Goal: Task Accomplishment & Management: Manage account settings

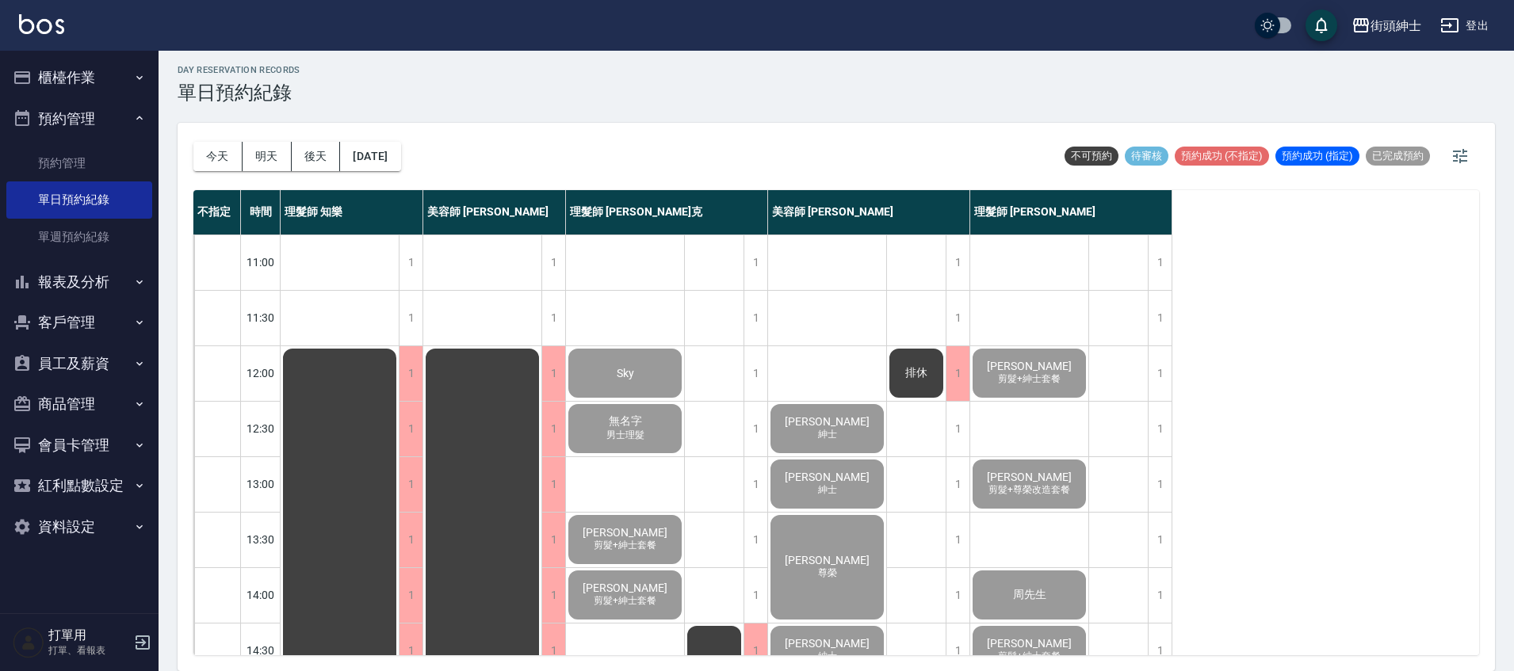
scroll to position [638, 0]
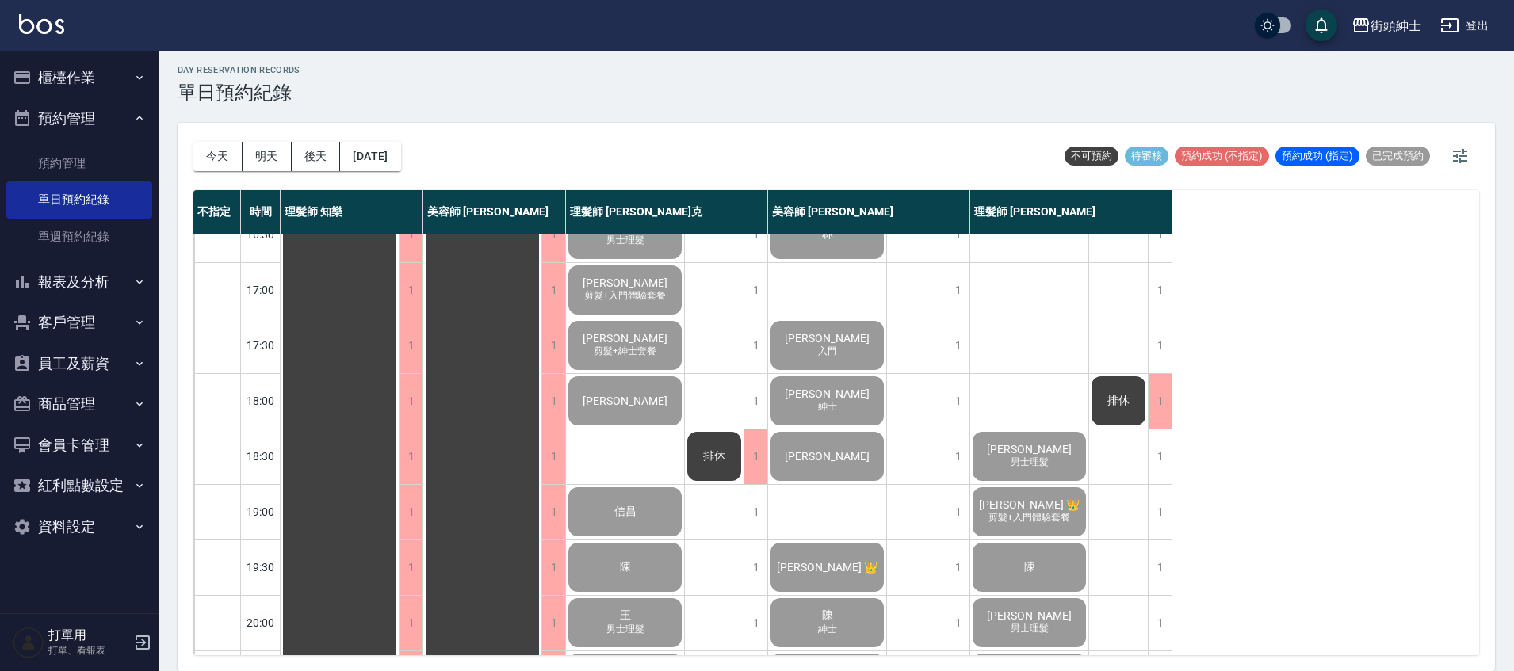
click at [113, 66] on button "櫃檯作業" at bounding box center [79, 77] width 146 height 41
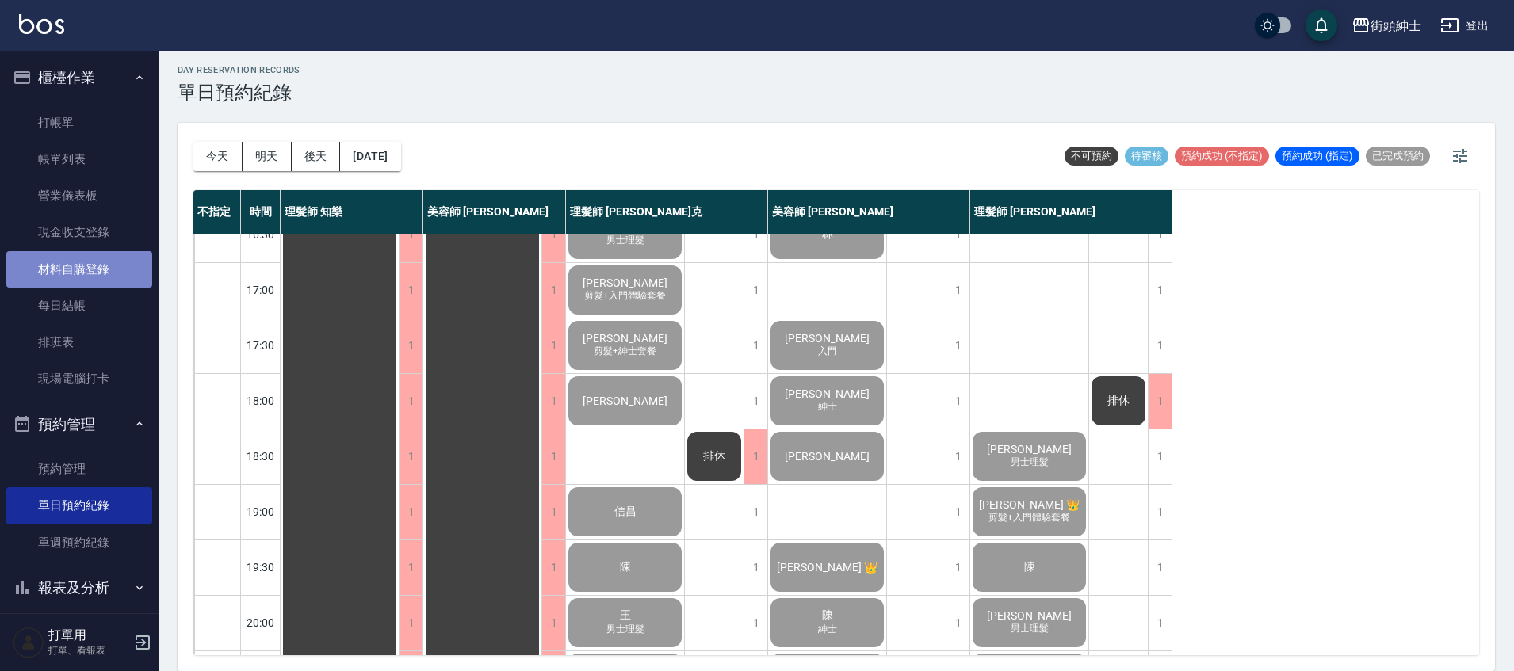
click at [99, 271] on link "材料自購登錄" at bounding box center [79, 269] width 146 height 36
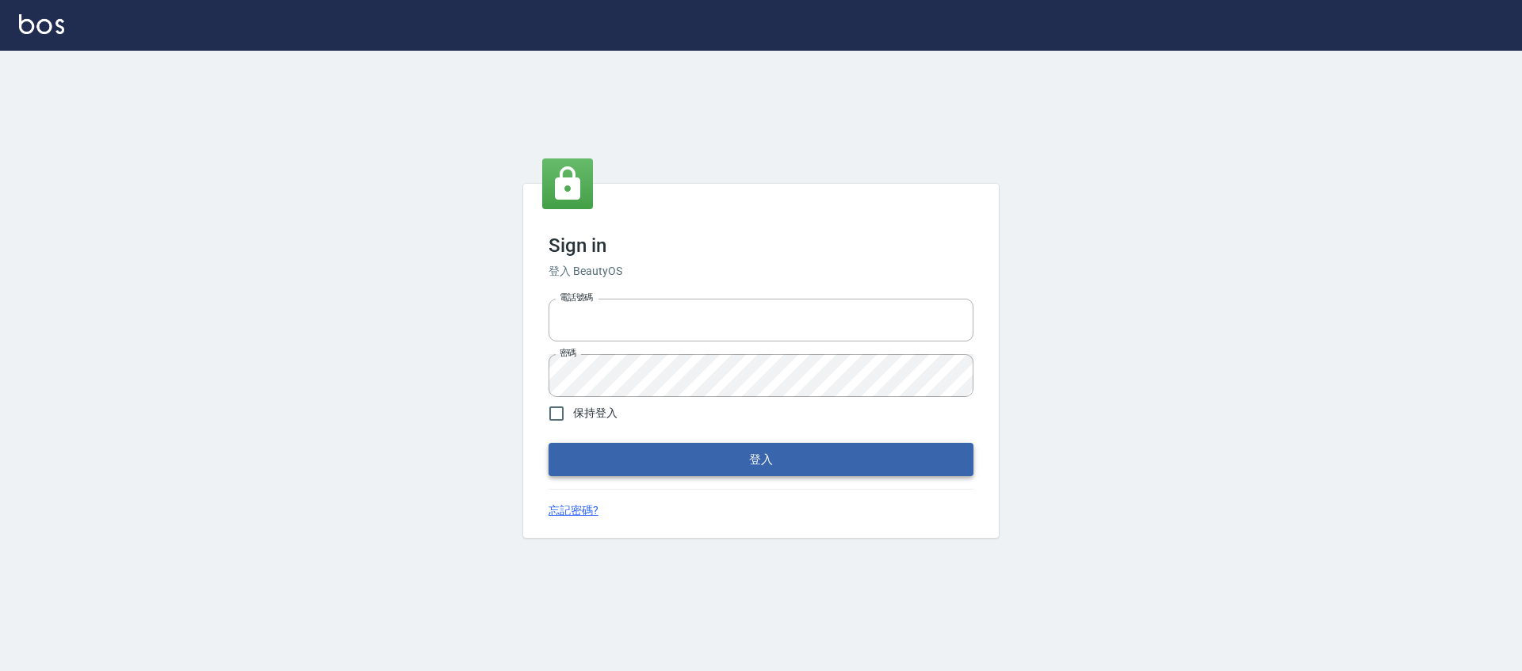
type input "0976742122"
click at [662, 453] on button "登入" at bounding box center [761, 459] width 425 height 33
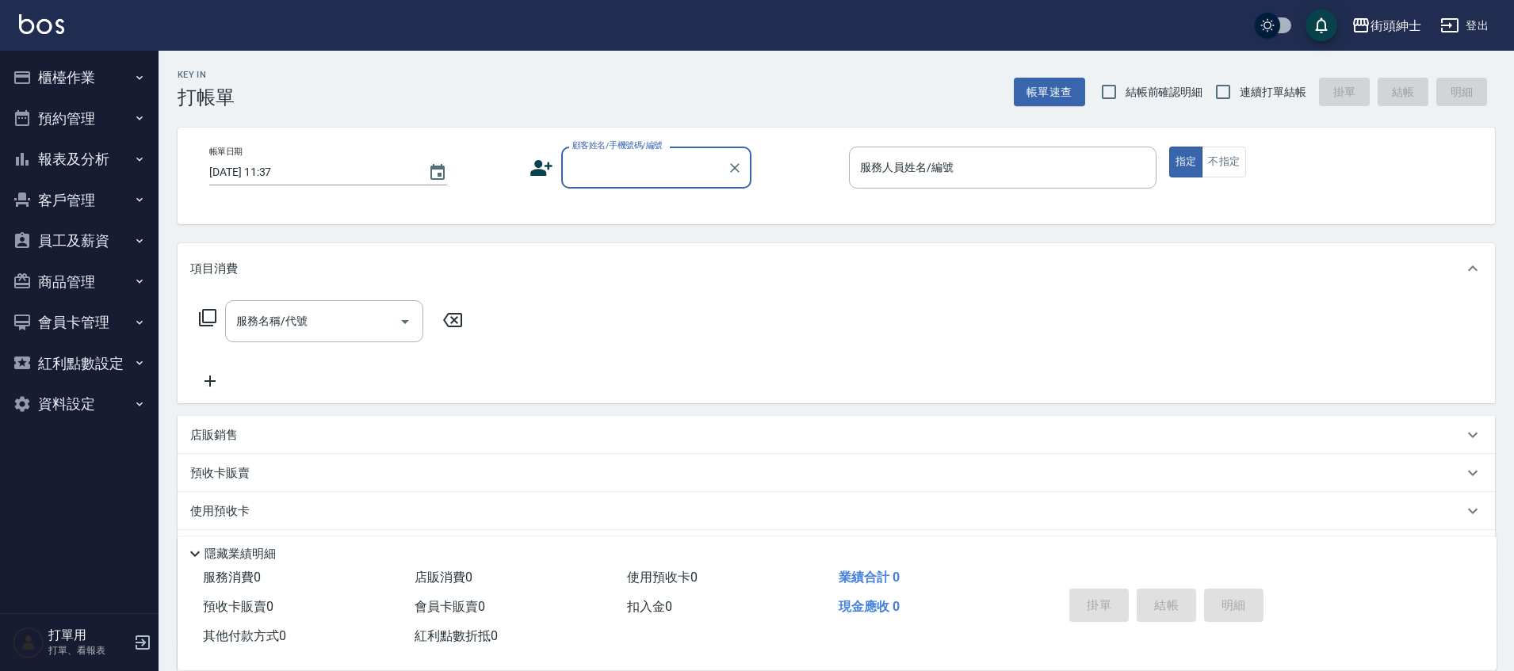
click at [107, 83] on button "櫃檯作業" at bounding box center [79, 77] width 146 height 41
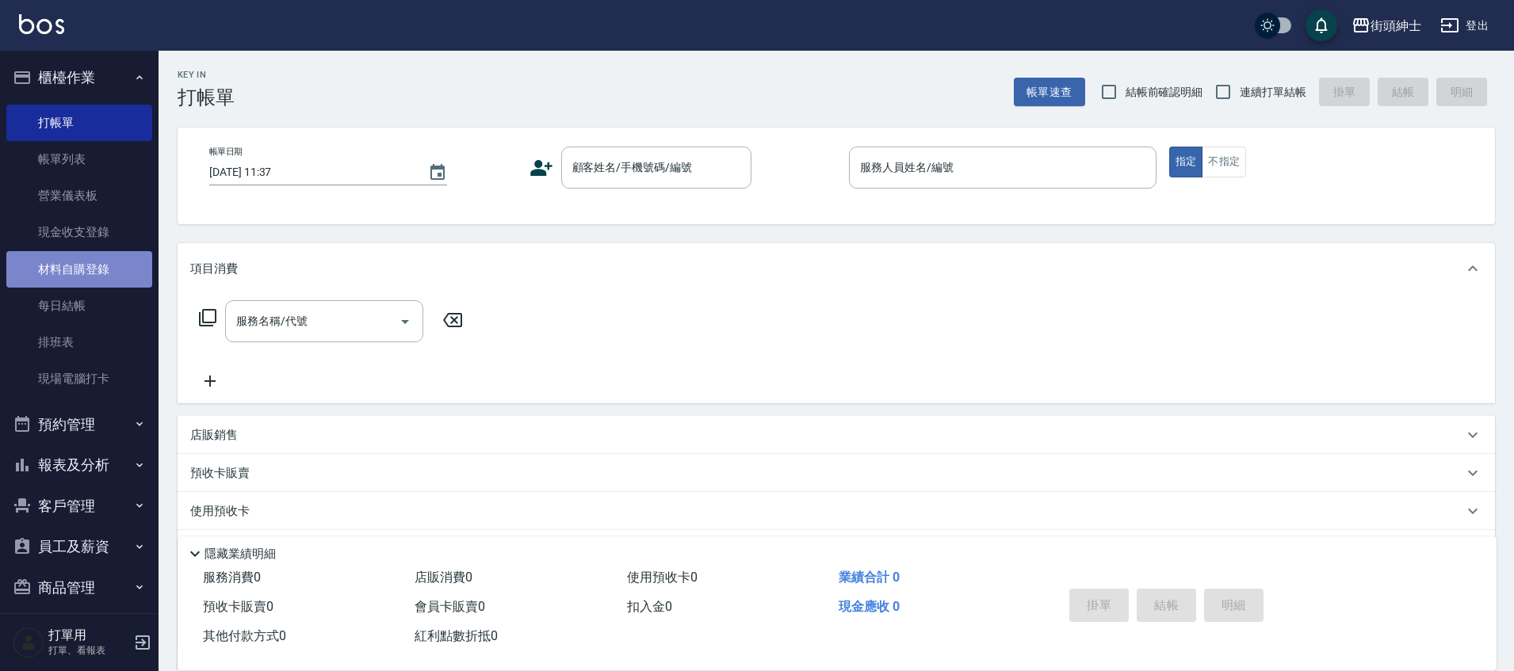
click at [107, 269] on link "材料自購登錄" at bounding box center [79, 269] width 146 height 36
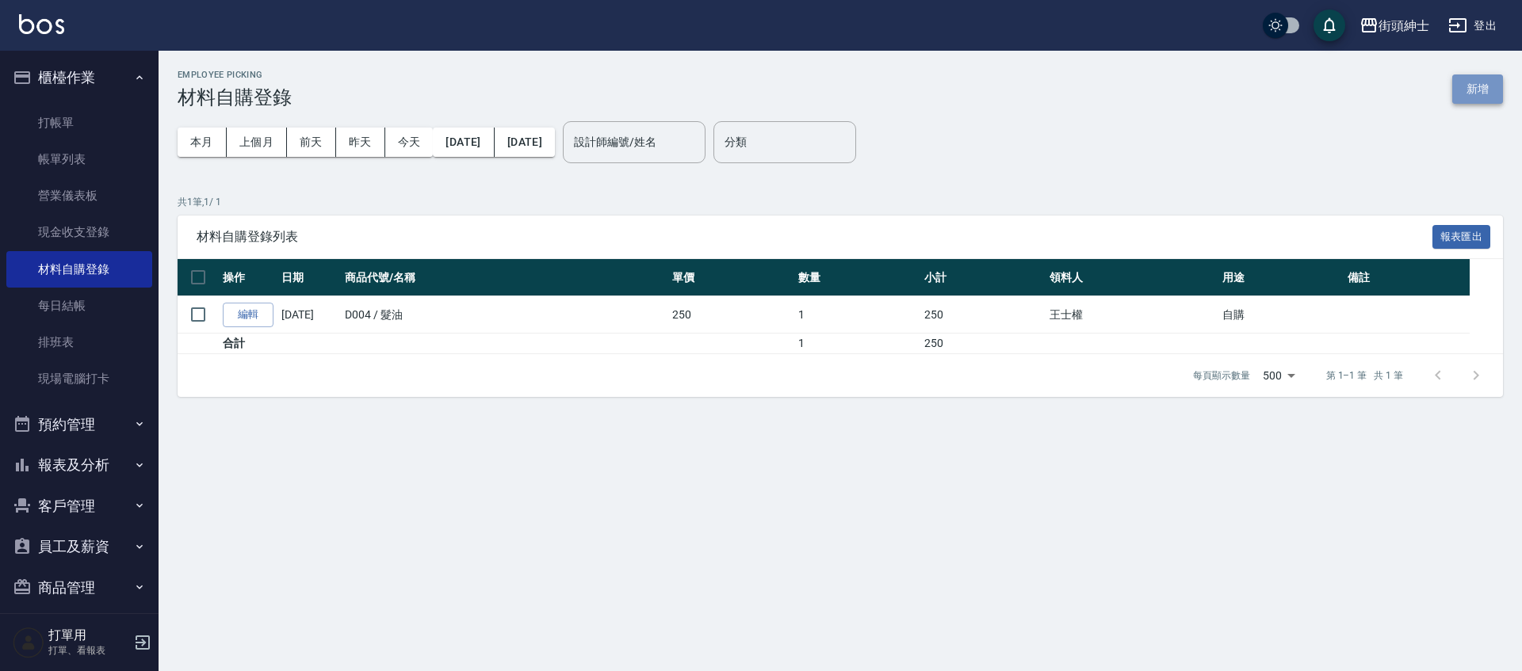
click at [1490, 93] on button "新增" at bounding box center [1477, 89] width 51 height 29
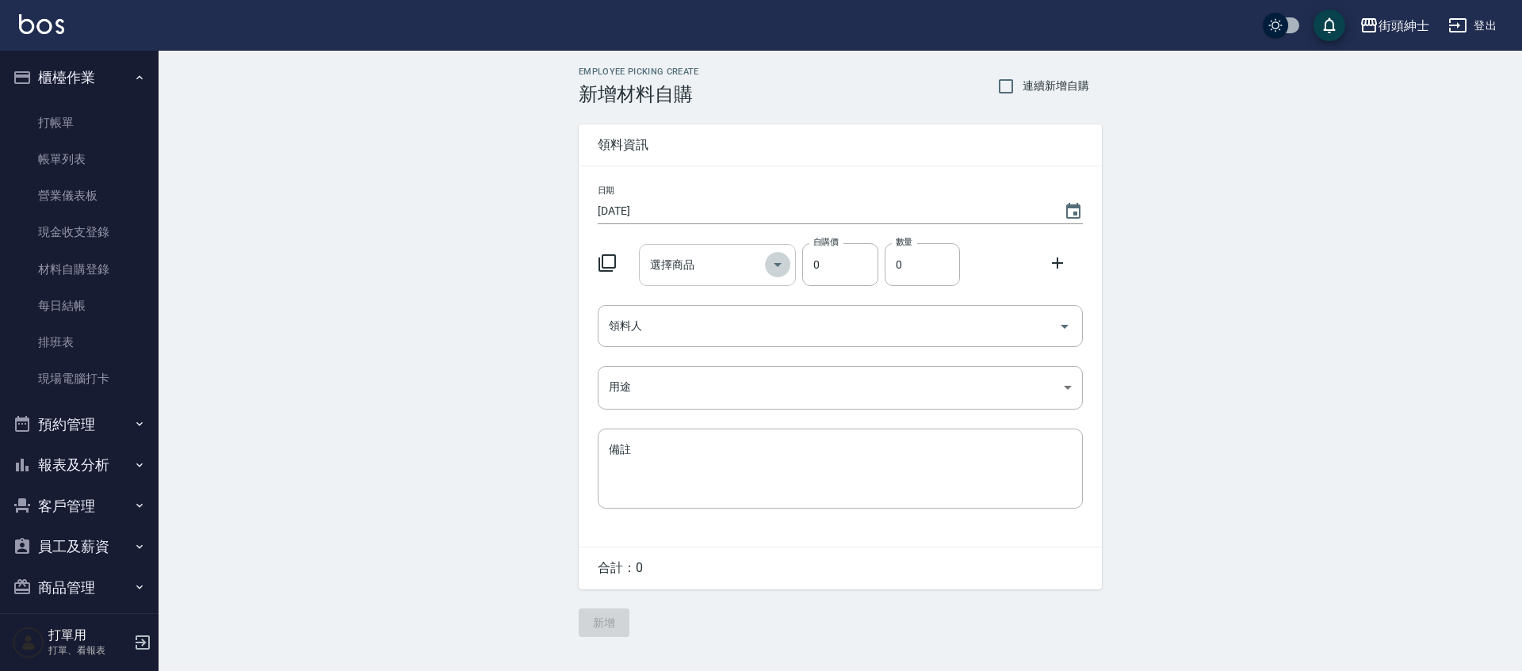
click at [778, 266] on icon "Open" at bounding box center [778, 265] width 8 height 4
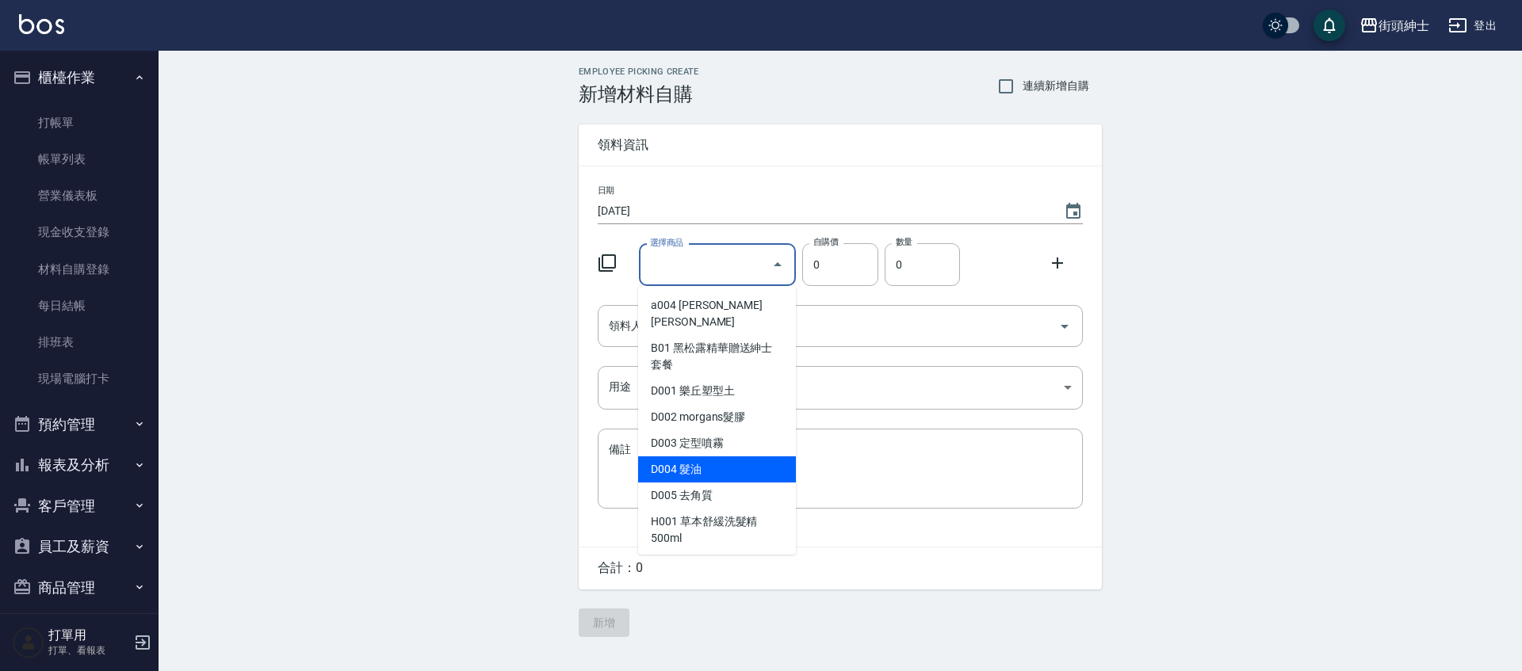
click at [724, 457] on li "D004 髮油" at bounding box center [717, 470] width 158 height 26
type input "髮油"
type input "250"
type input "1"
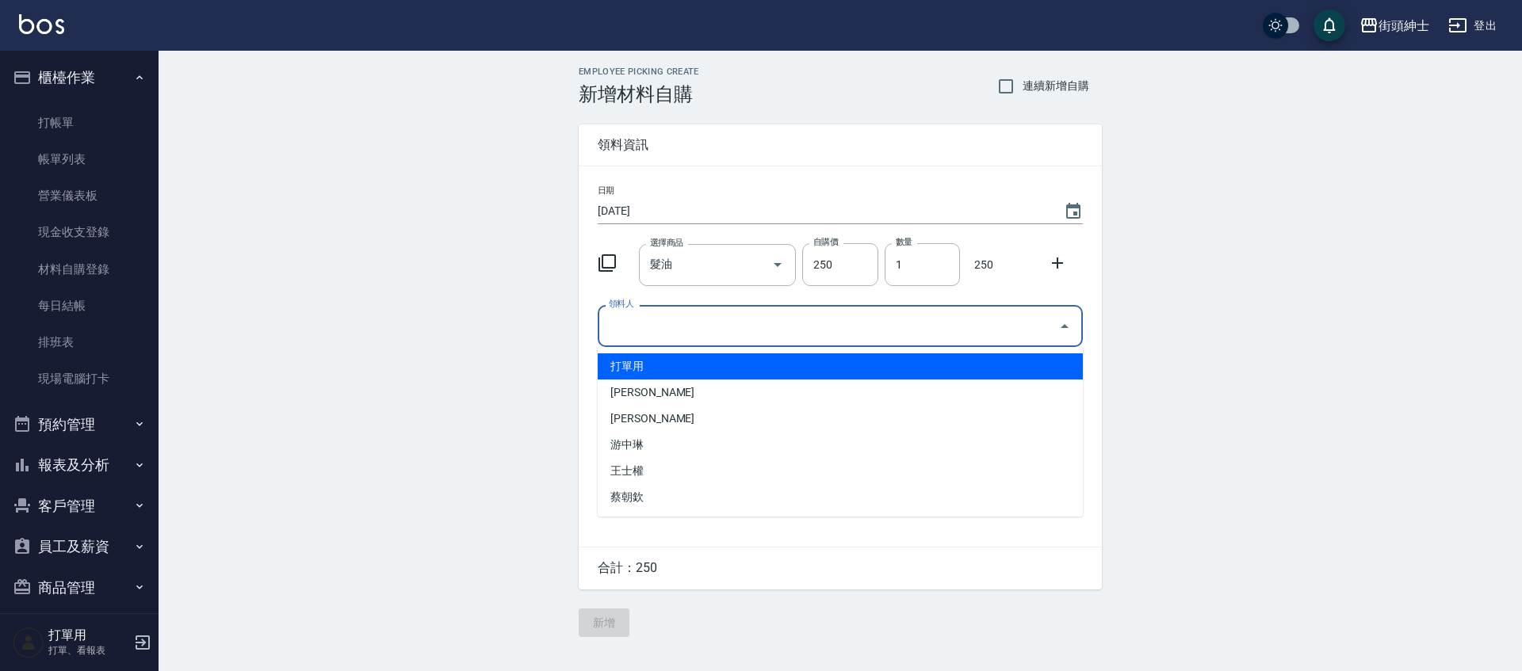
click at [980, 338] on input "領料人" at bounding box center [828, 326] width 447 height 28
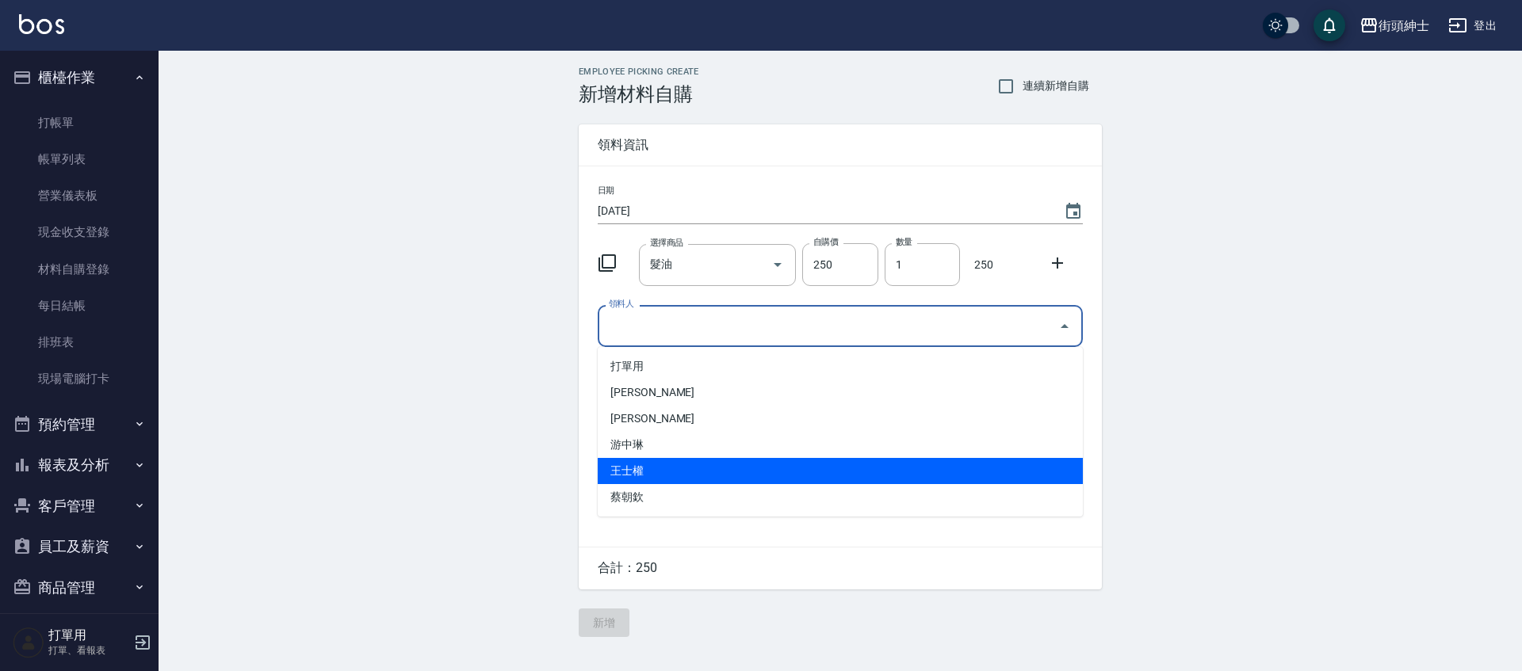
click at [648, 472] on li "王士權" at bounding box center [840, 471] width 485 height 26
type input "王士權"
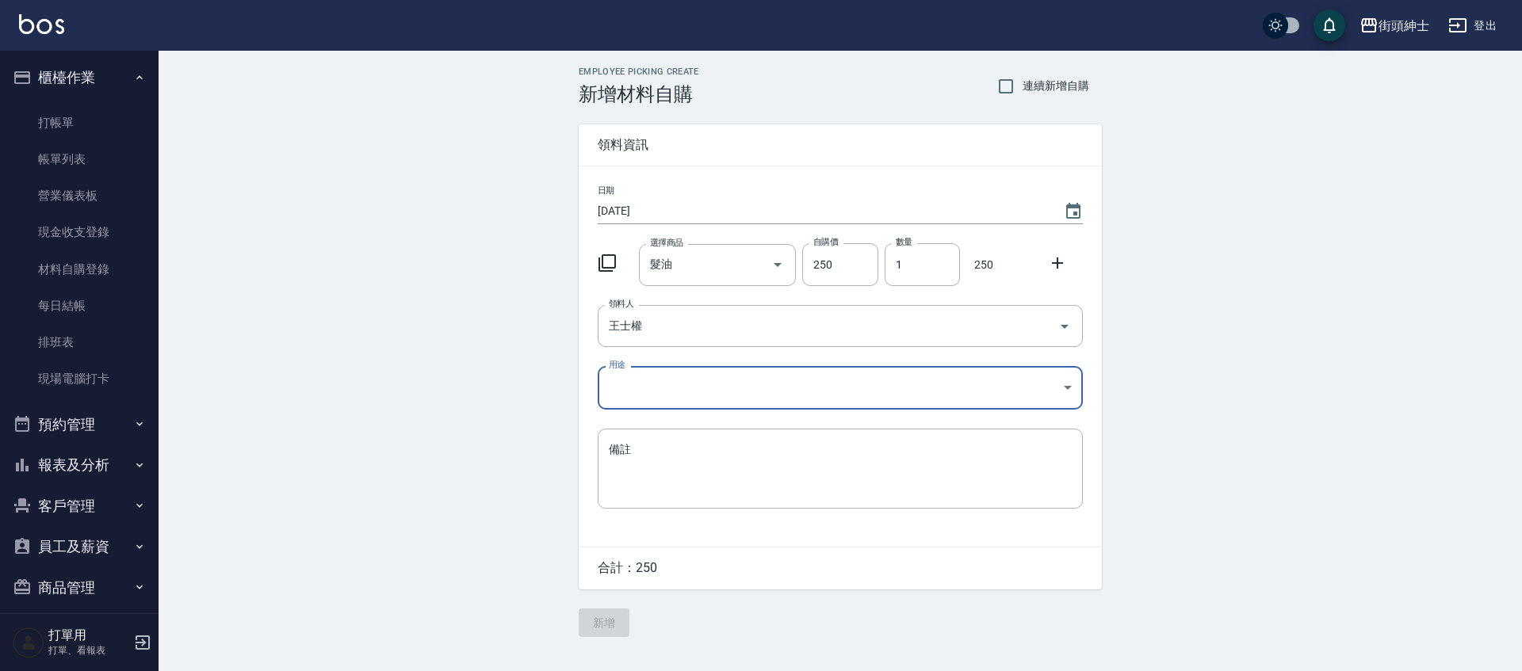
click at [1073, 388] on body "街頭紳士 登出 櫃檯作業 打帳單 帳單列表 營業儀表板 現金收支登錄 材料自購登錄 每日結帳 排班表 現場電腦打卡 預約管理 預約管理 單日預約紀錄 單週預約…" at bounding box center [761, 335] width 1522 height 671
click at [695, 454] on li "自購" at bounding box center [840, 455] width 485 height 26
type input "自購"
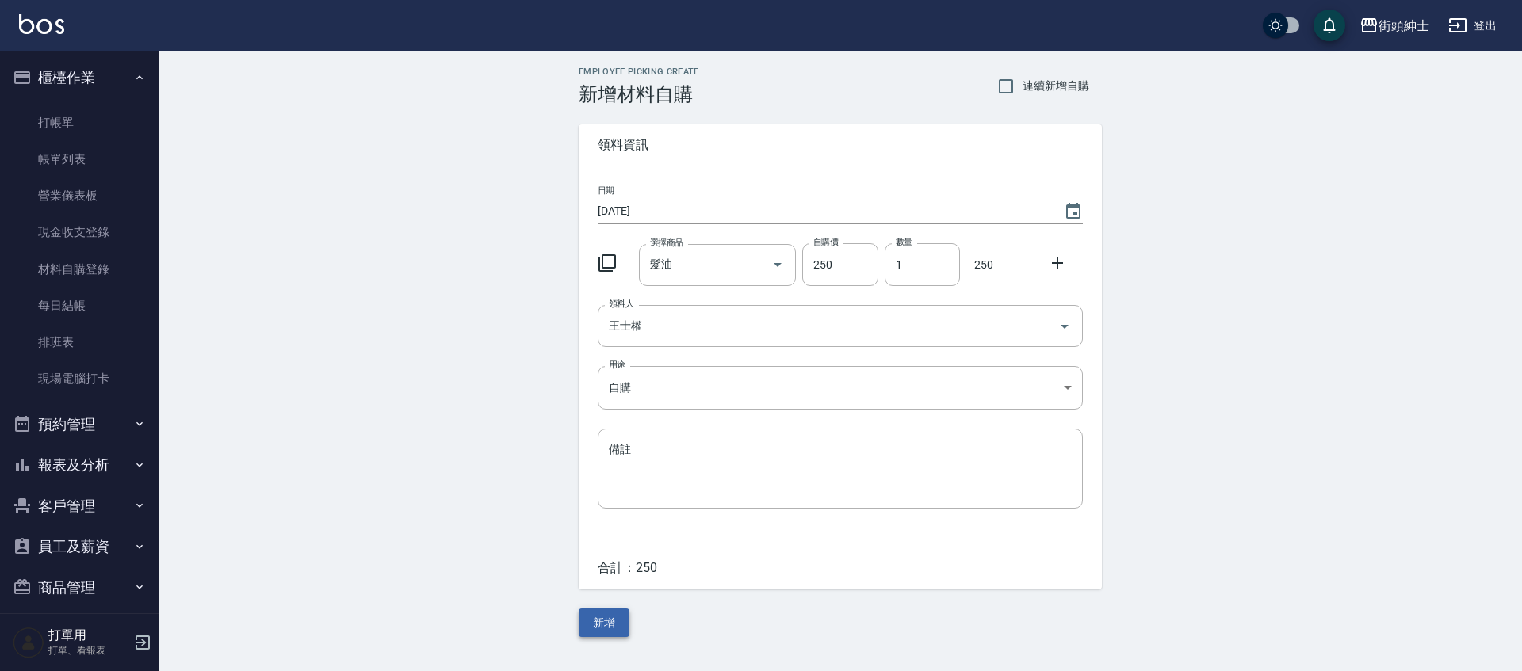
click at [607, 626] on button "新增" at bounding box center [604, 623] width 51 height 29
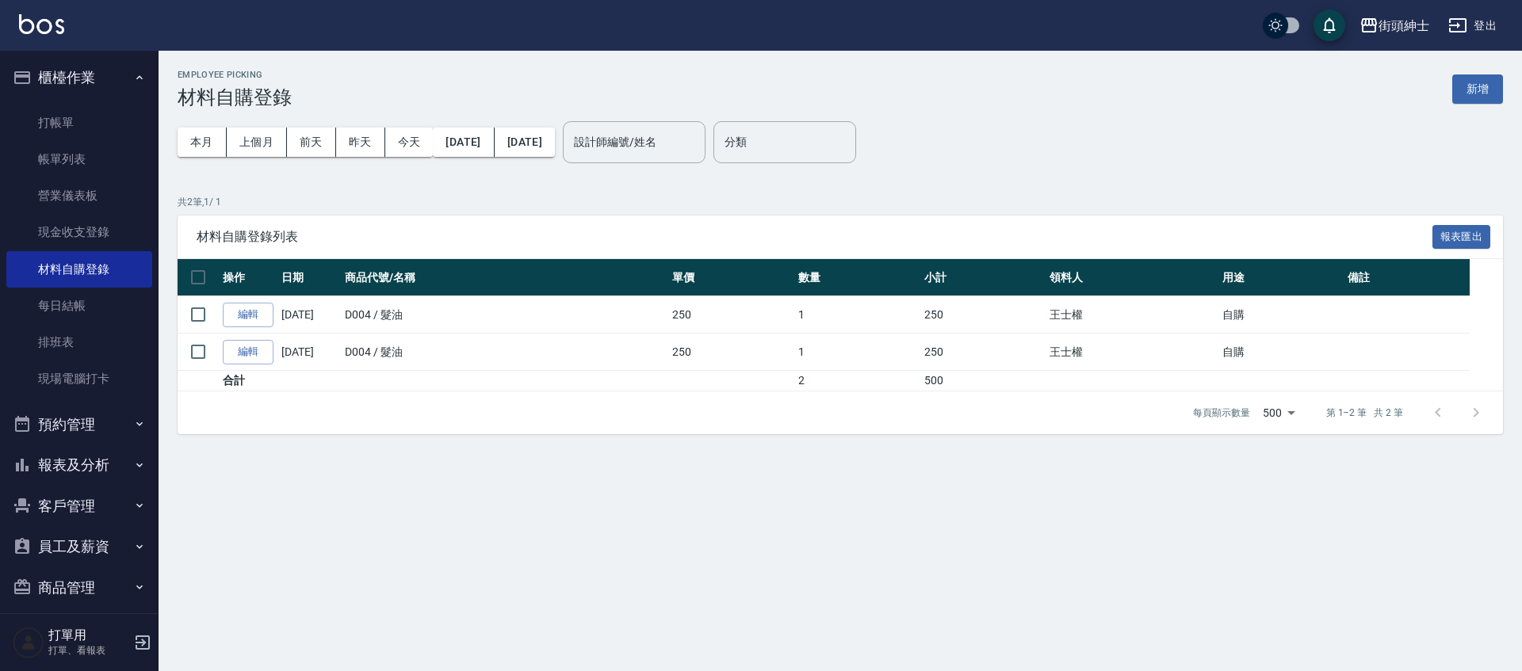
click at [134, 434] on button "預約管理" at bounding box center [79, 424] width 146 height 41
click at [109, 516] on link "單日預約紀錄" at bounding box center [79, 505] width 146 height 36
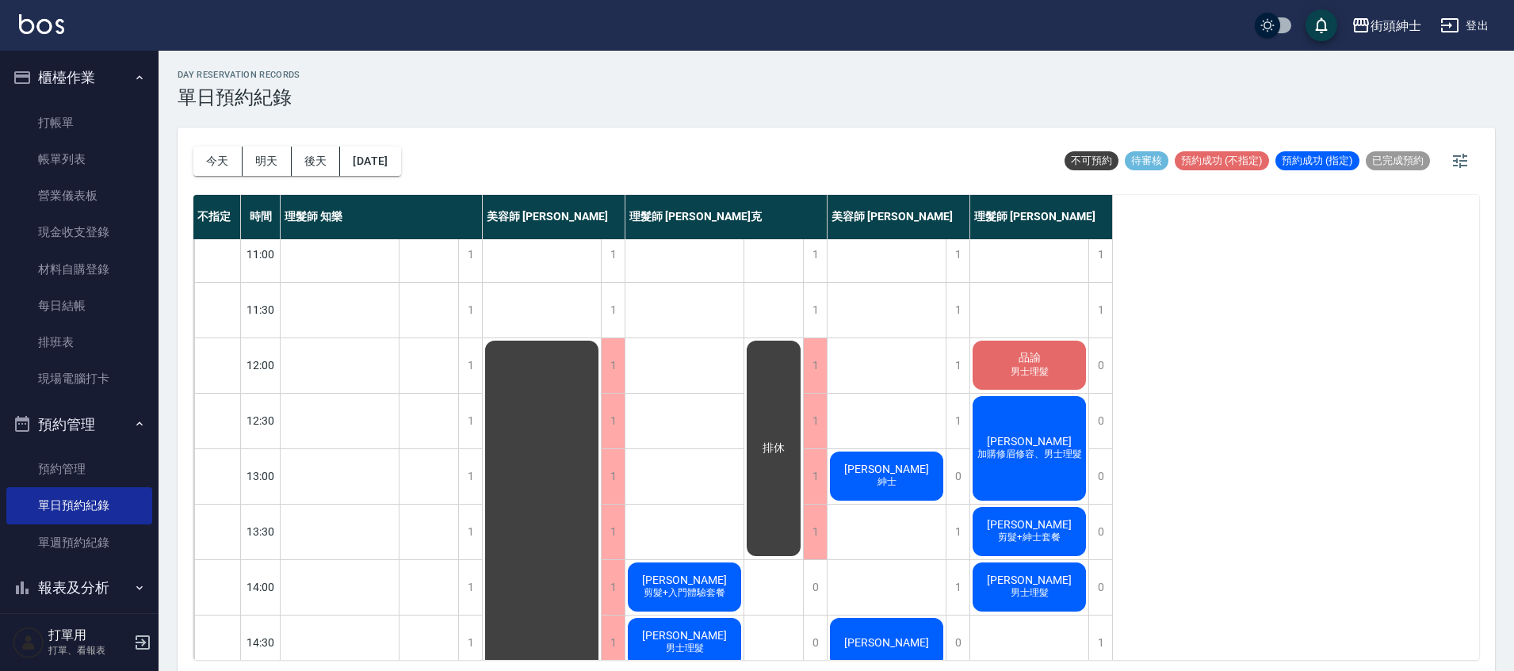
scroll to position [82, 0]
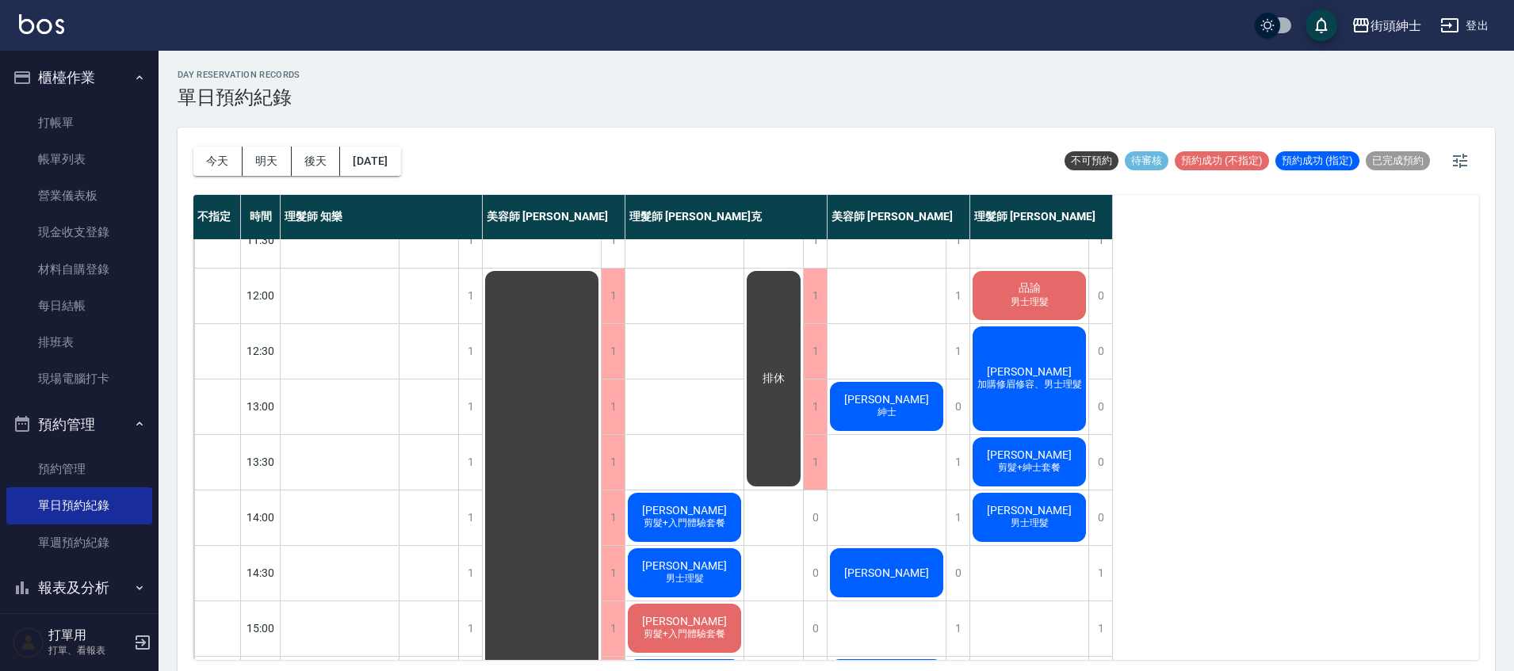
click at [1049, 302] on span "男士理髮" at bounding box center [1029, 302] width 44 height 13
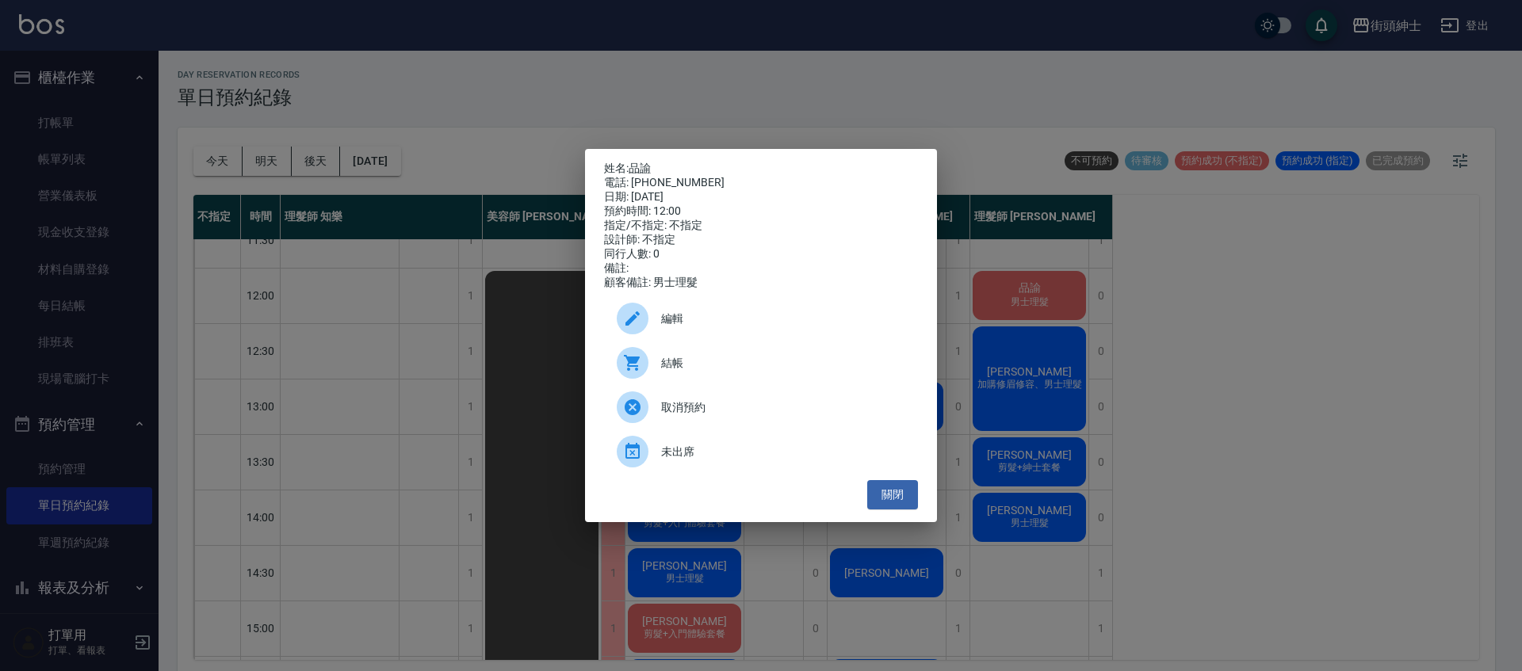
click at [717, 336] on div "編輯" at bounding box center [761, 318] width 314 height 44
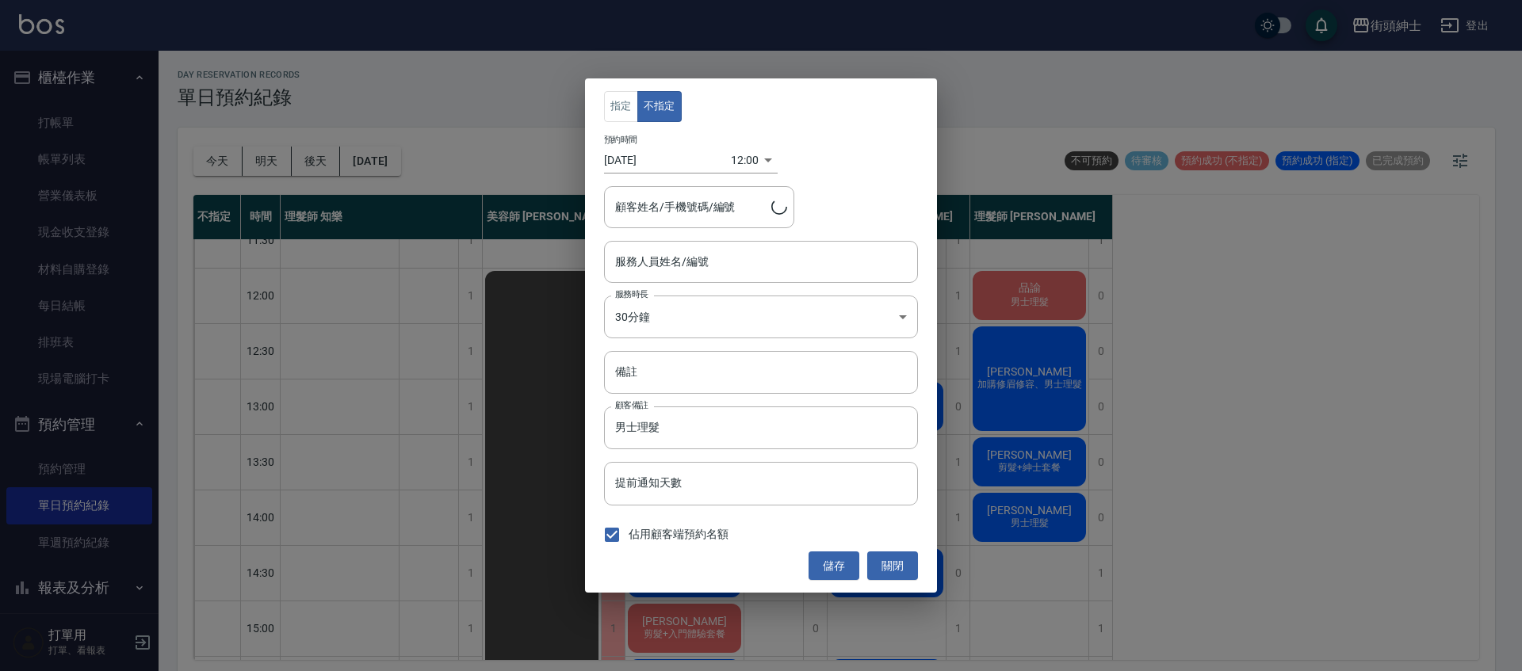
type input "理髮師 [PERSON_NAME](無代號)"
type input "品諭/0909559718"
click at [730, 269] on input "理髮師 [PERSON_NAME](無代號)" at bounding box center [749, 262] width 276 height 28
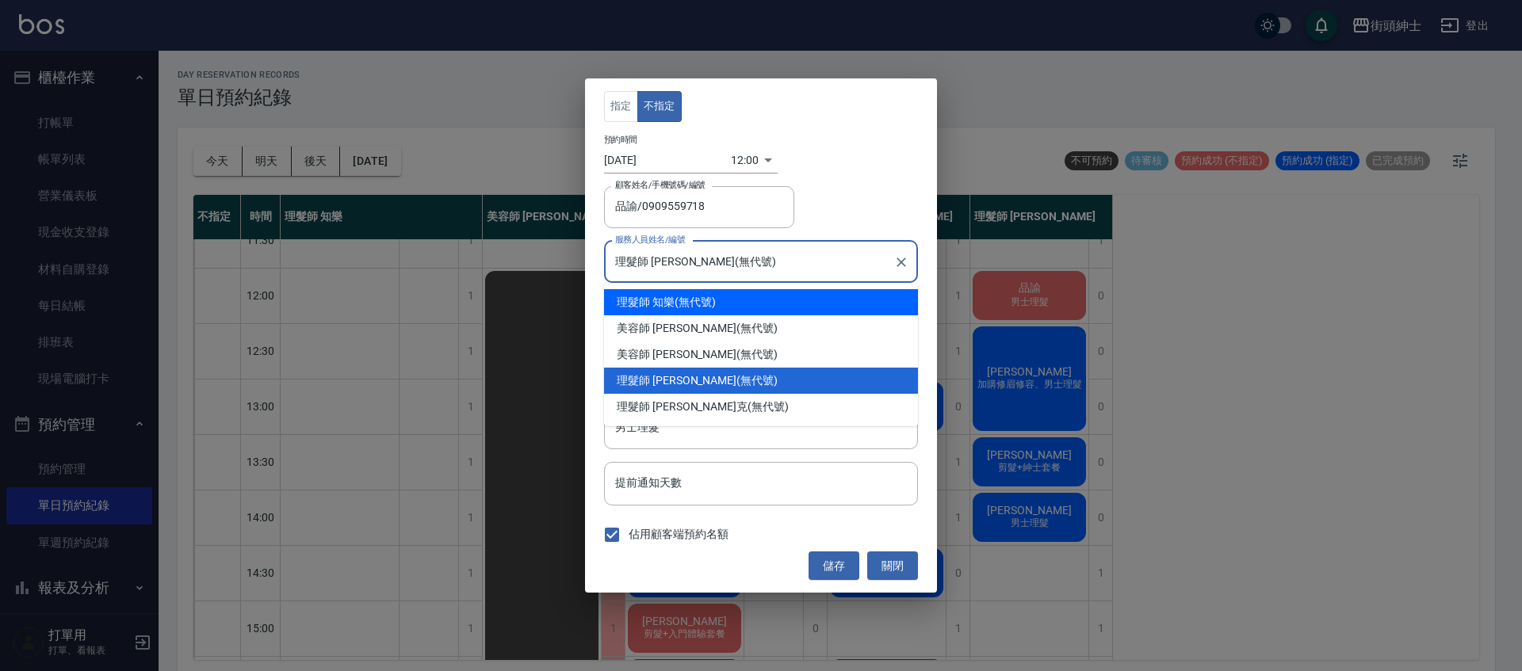
click at [716, 307] on div "理髮師 知樂 (無代號)" at bounding box center [761, 302] width 314 height 26
type input "理髮師 知樂(無代號)"
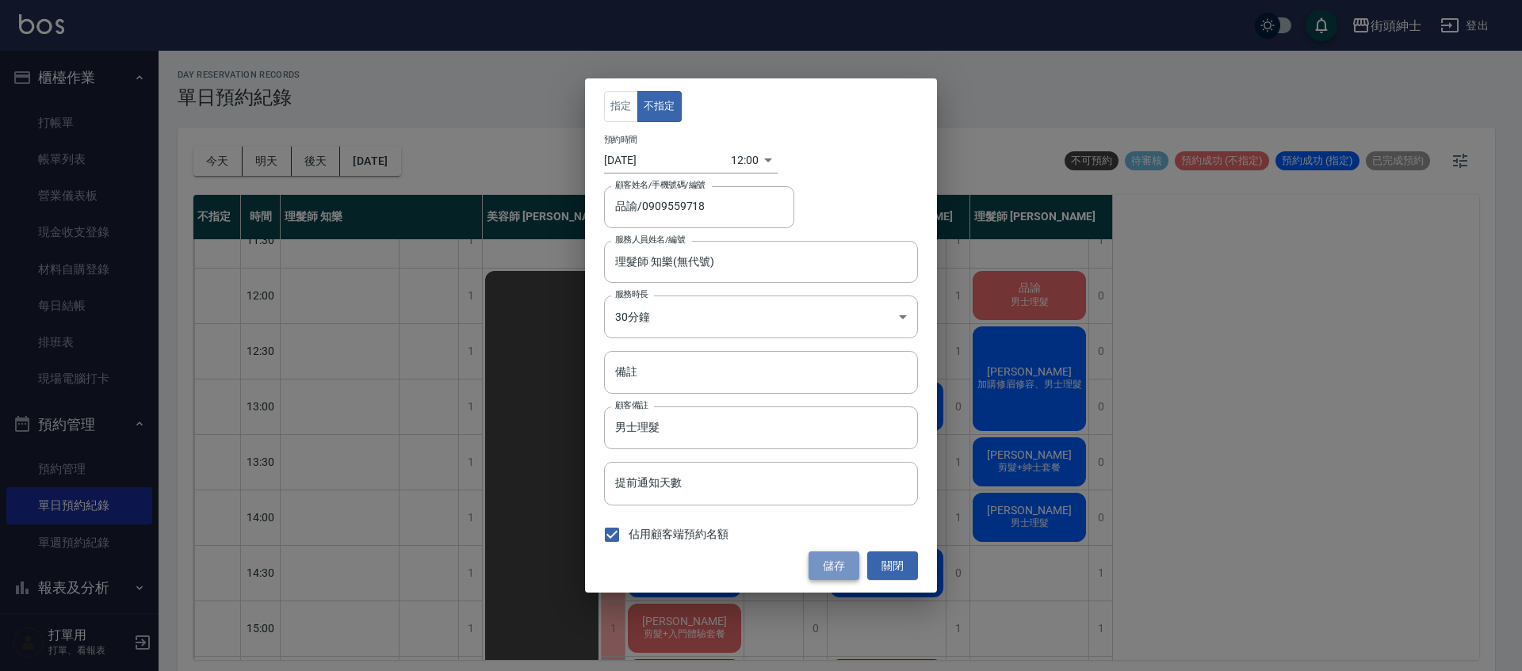
click at [837, 563] on button "儲存" at bounding box center [833, 566] width 51 height 29
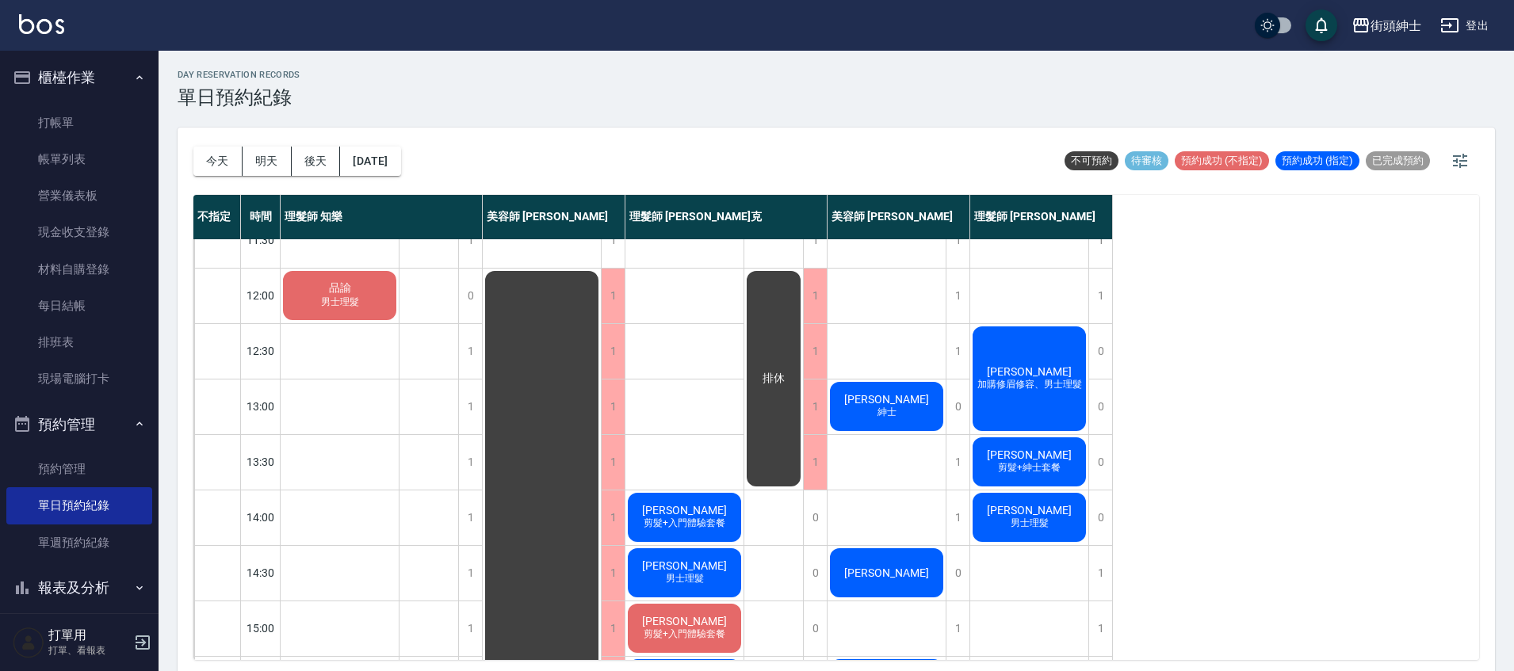
click at [1067, 506] on div "祐瑋 男士理髮" at bounding box center [1029, 518] width 118 height 54
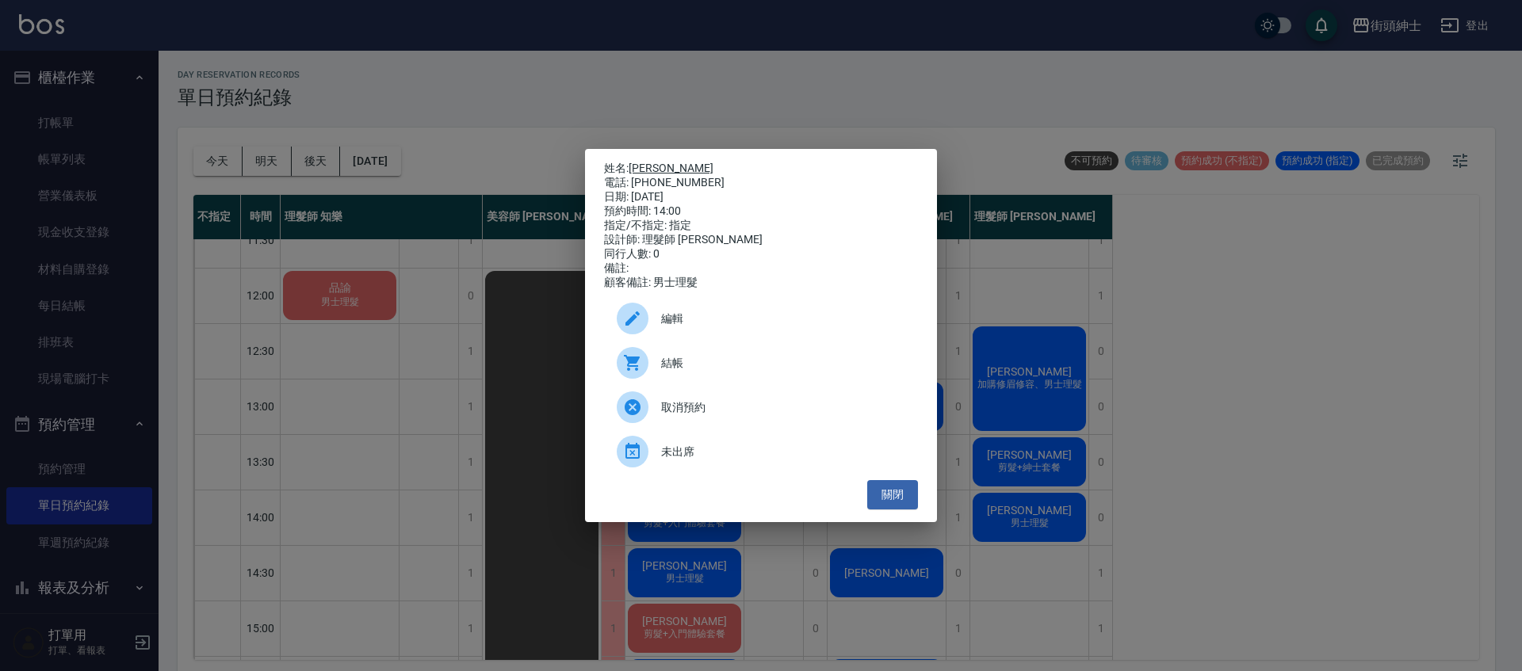
click at [640, 163] on link "祐瑋" at bounding box center [671, 168] width 85 height 13
click at [898, 491] on button "關閉" at bounding box center [892, 494] width 51 height 29
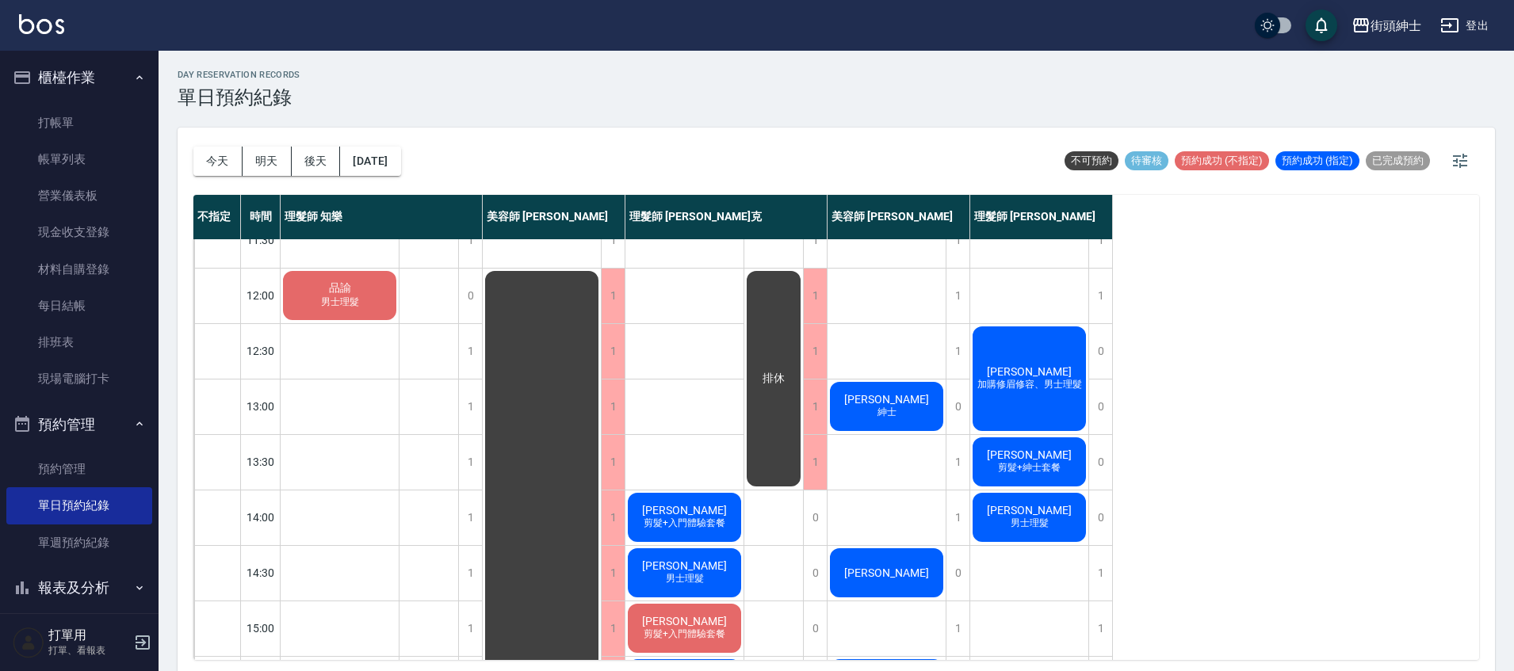
click at [1053, 529] on div "祐瑋 男士理髮" at bounding box center [1029, 518] width 118 height 54
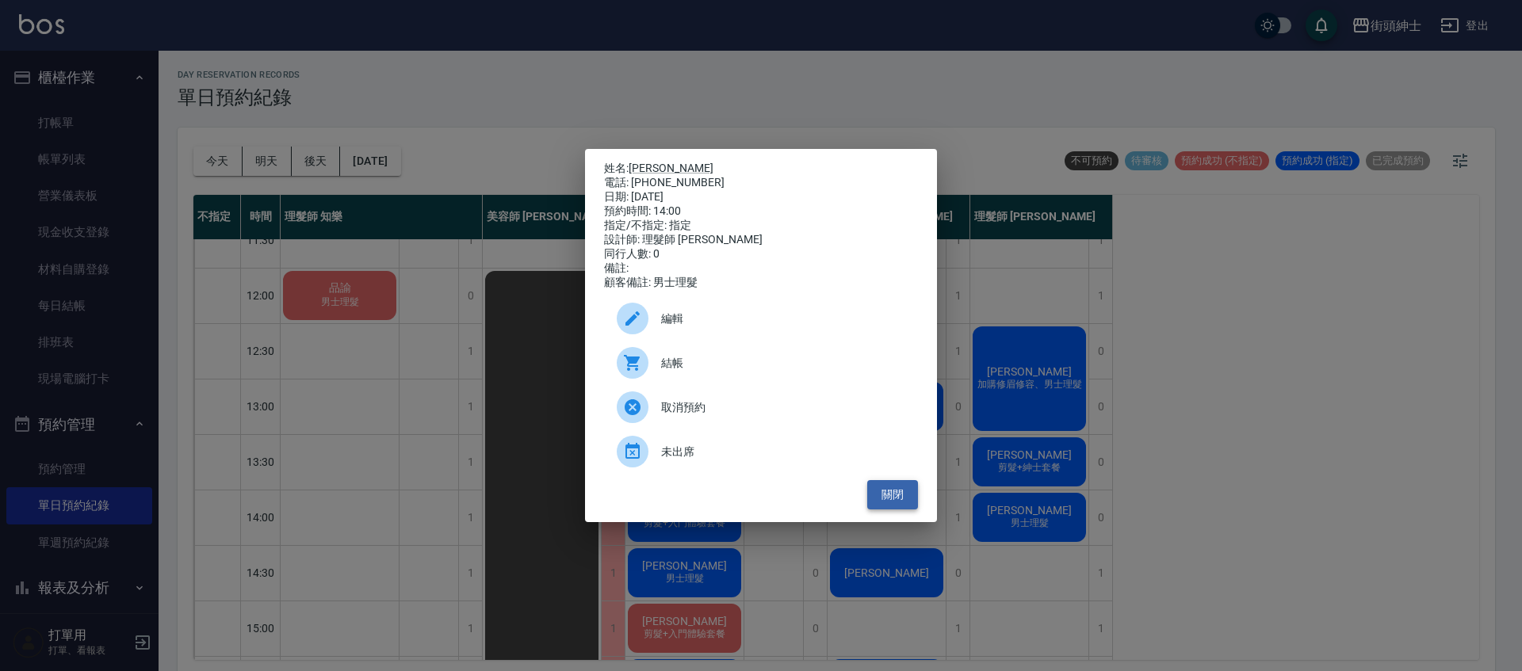
click at [902, 494] on button "關閉" at bounding box center [892, 494] width 51 height 29
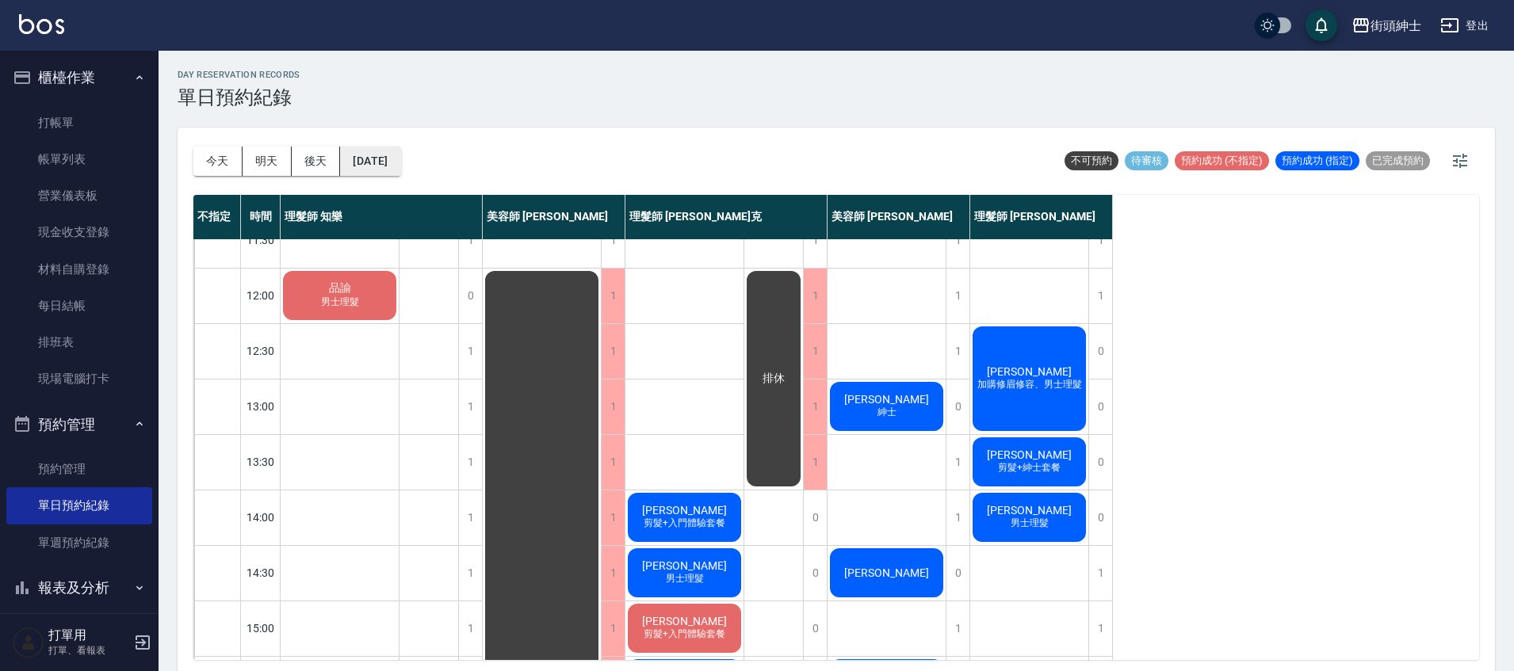
click at [373, 160] on button "2025/10/14" at bounding box center [370, 161] width 60 height 29
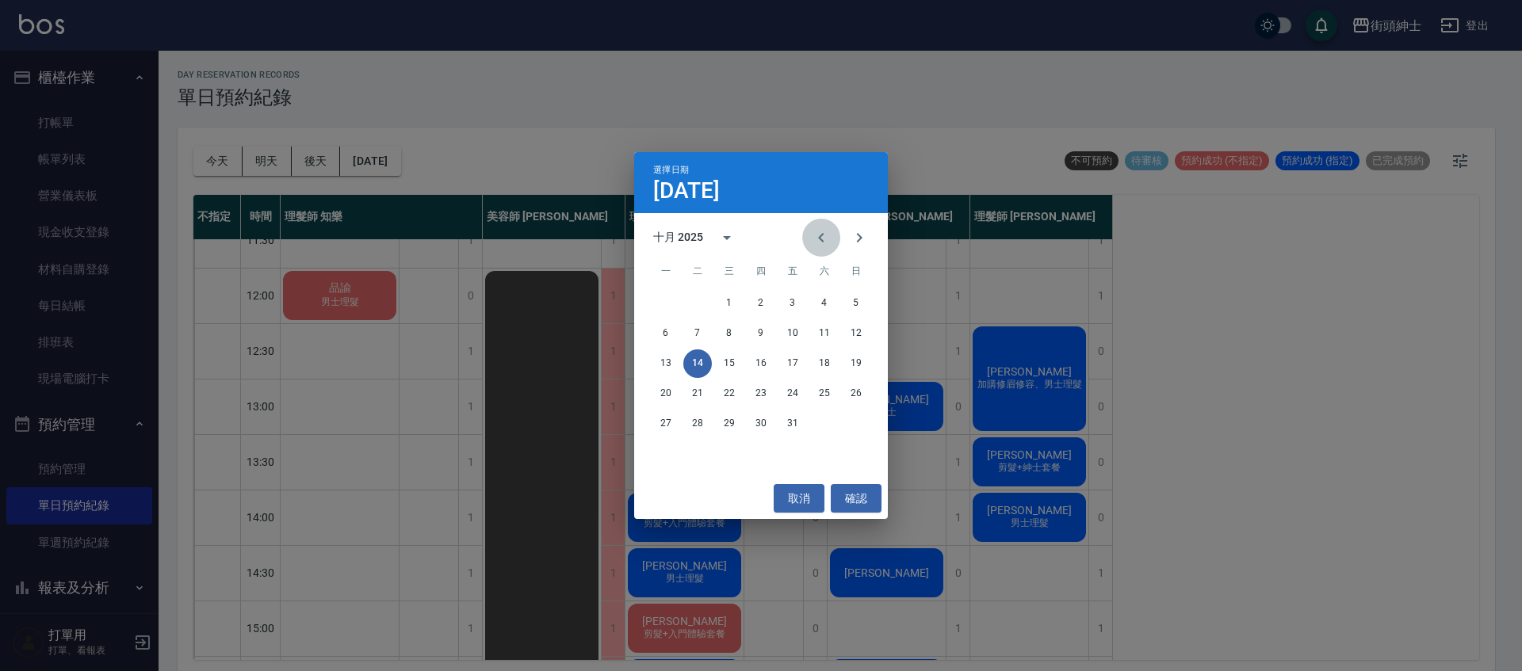
click at [816, 246] on icon "Previous month" at bounding box center [821, 237] width 19 height 19
click at [847, 336] on button "14" at bounding box center [856, 333] width 29 height 29
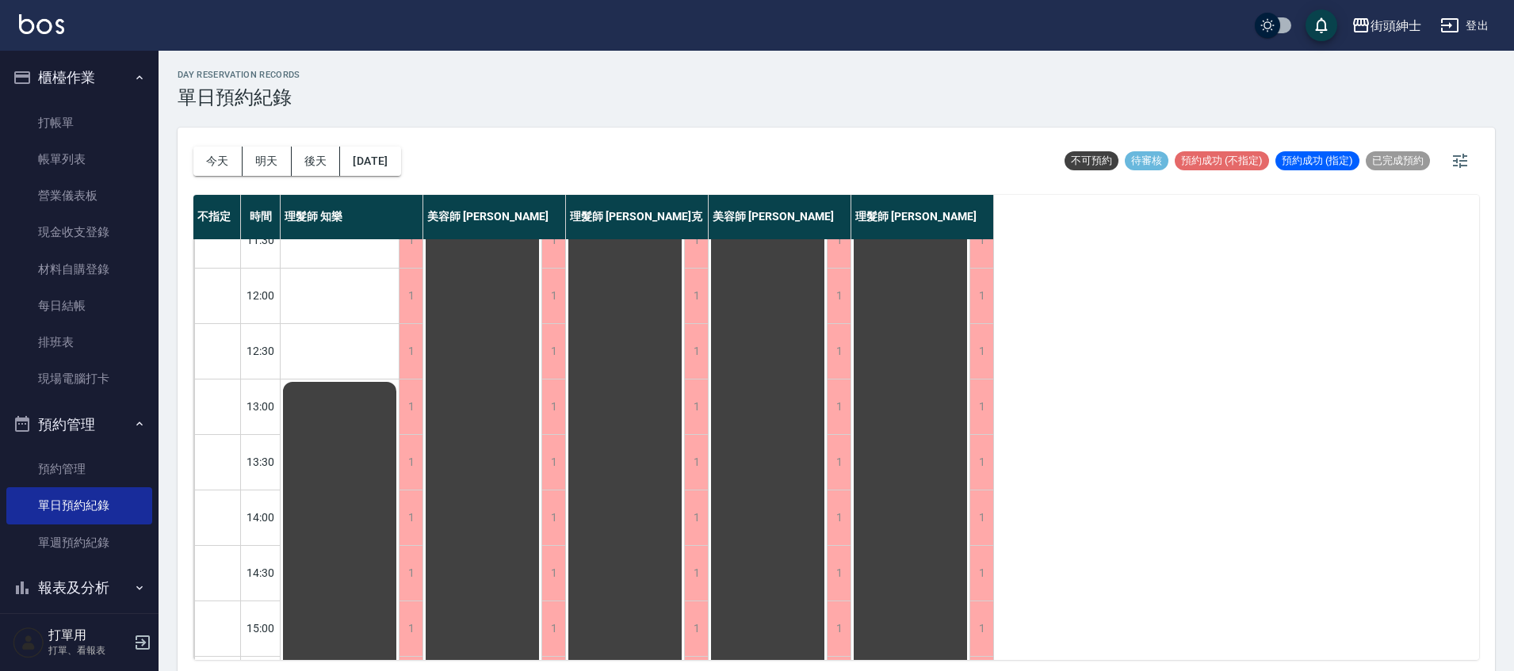
click at [384, 144] on div "今天 明天 後天 2025/09/14" at bounding box center [297, 161] width 208 height 67
click at [392, 154] on button "2025/09/14" at bounding box center [370, 161] width 60 height 29
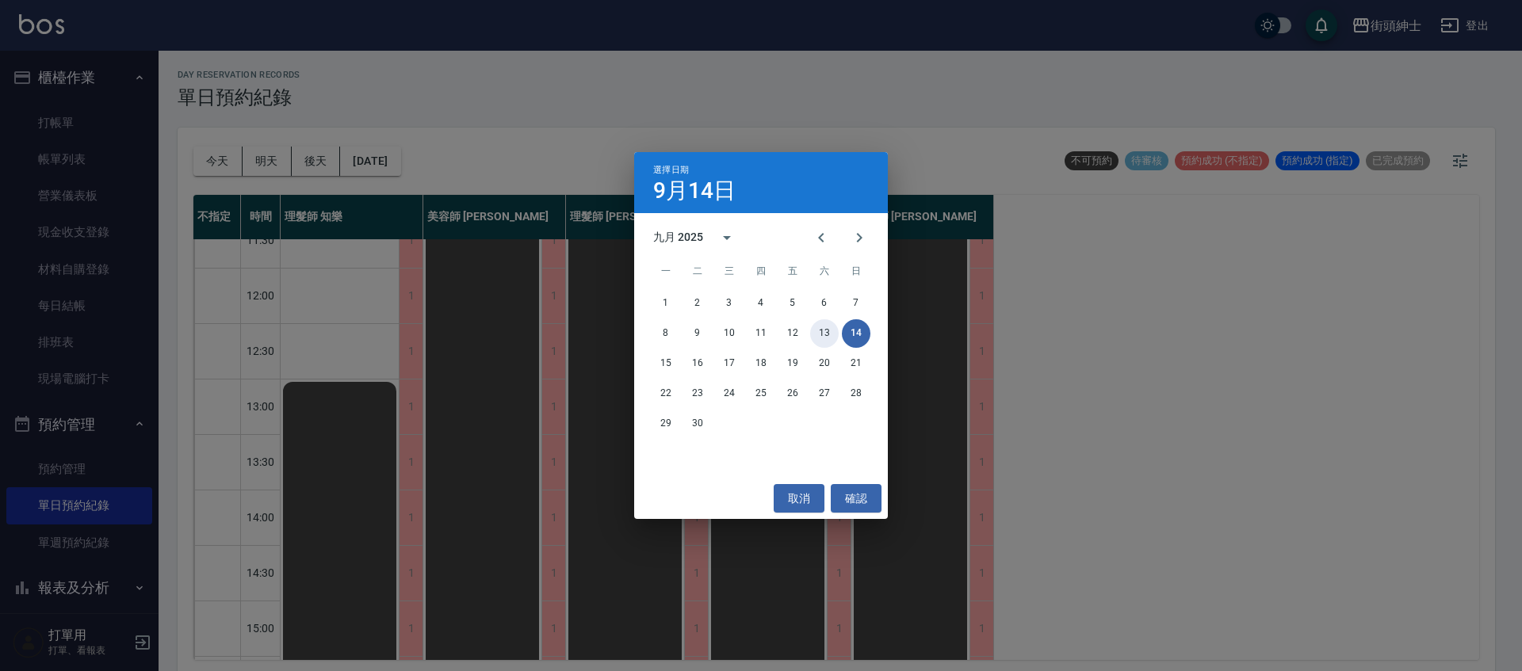
click at [831, 336] on button "13" at bounding box center [824, 333] width 29 height 29
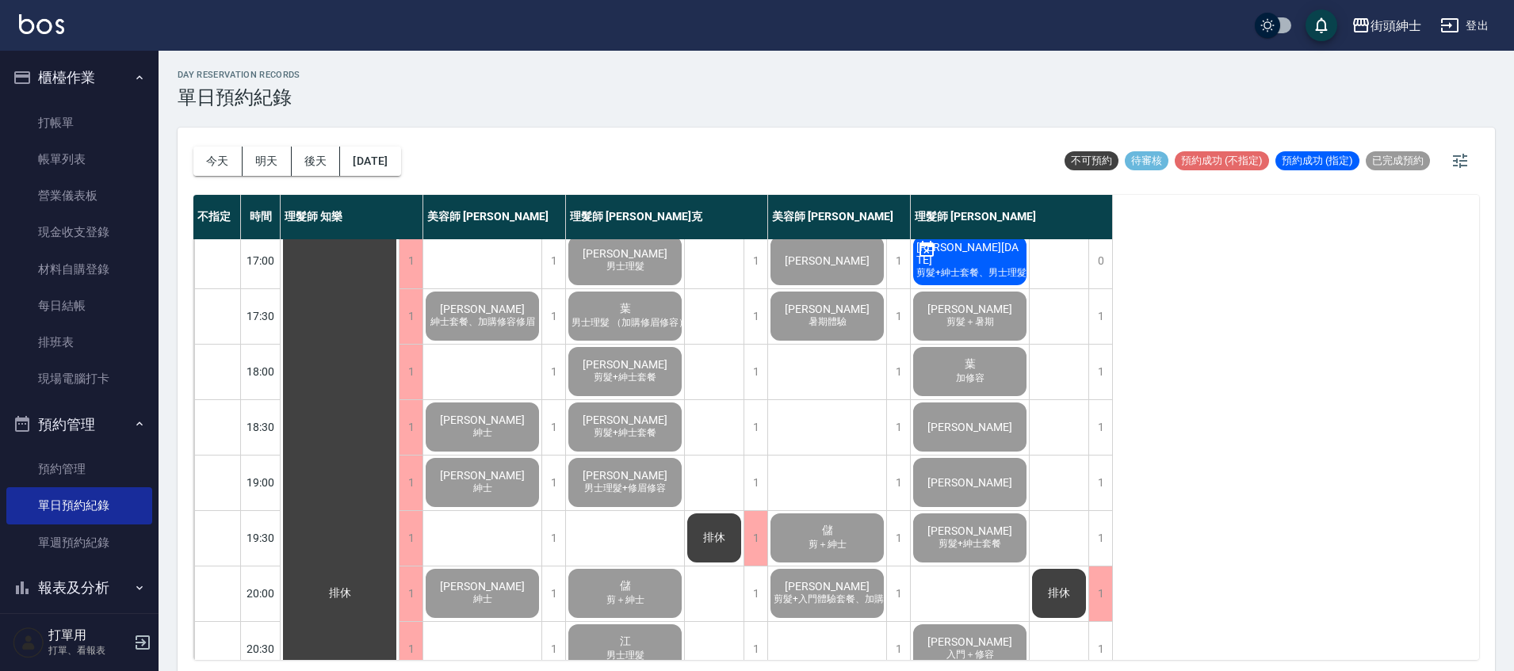
scroll to position [757, 0]
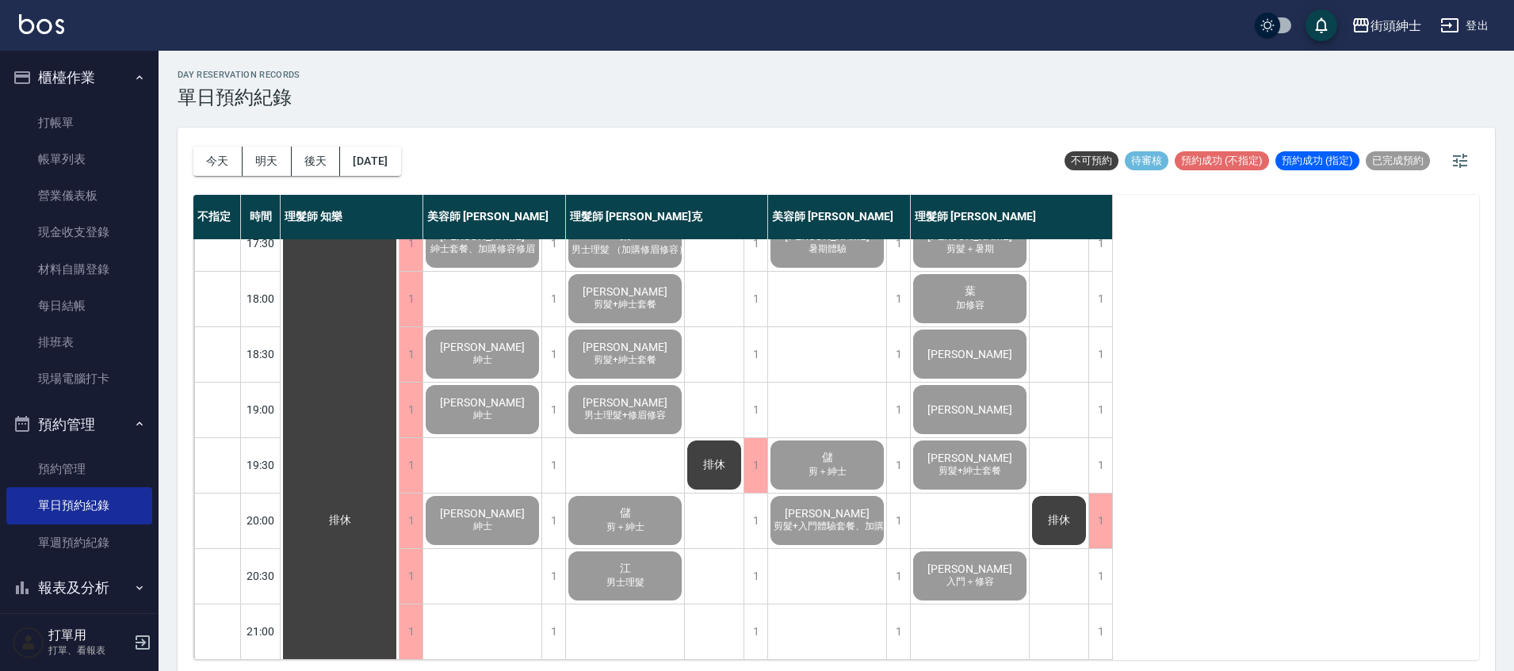
click at [986, 464] on span "剪髮+紳士套餐" at bounding box center [969, 470] width 69 height 13
click at [210, 155] on button "今天" at bounding box center [217, 161] width 49 height 29
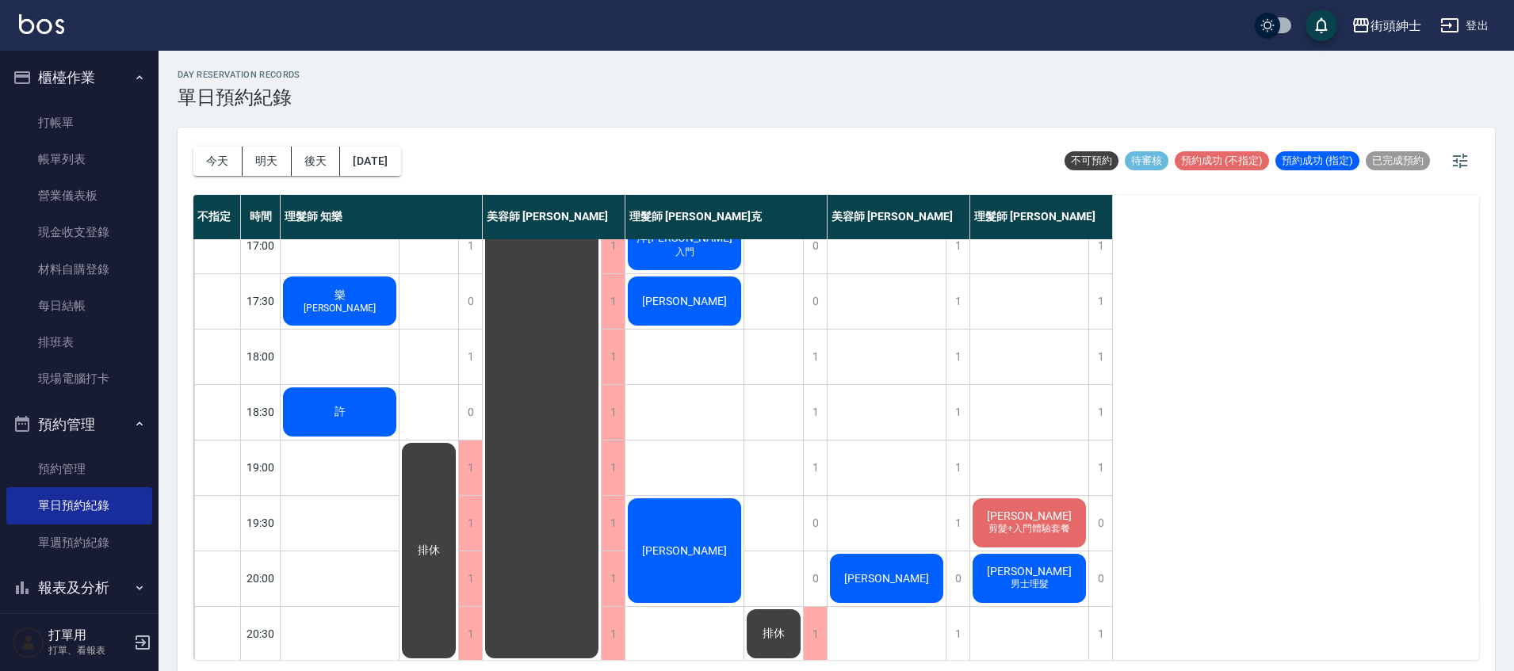
scroll to position [720, 0]
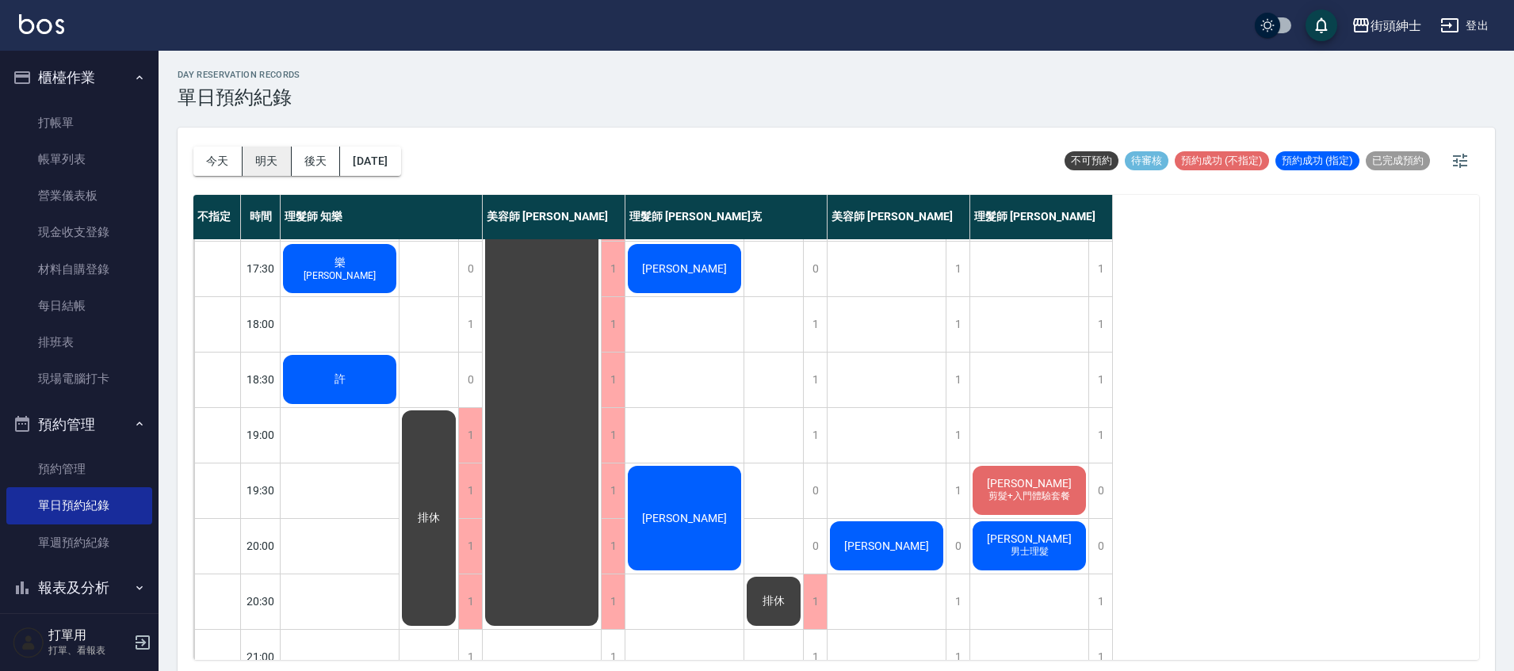
click at [285, 164] on button "明天" at bounding box center [267, 161] width 49 height 29
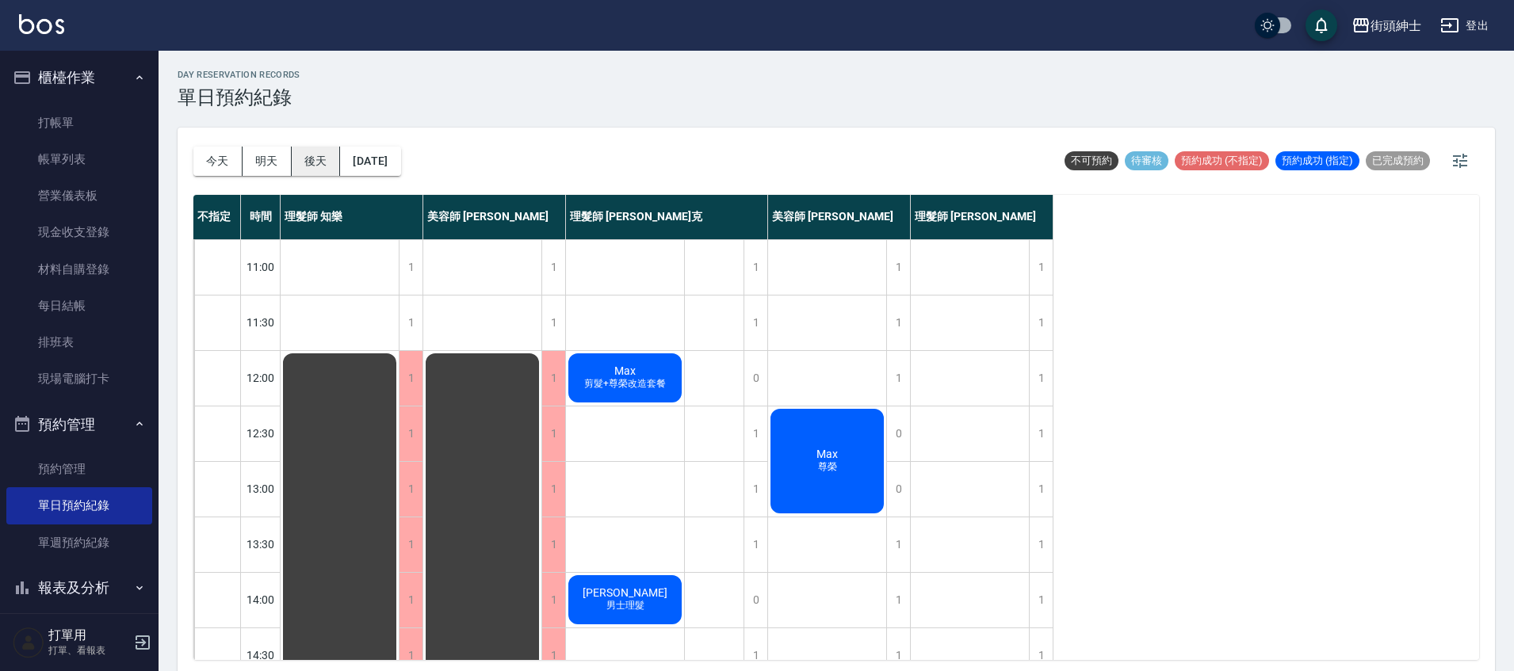
click at [317, 158] on button "後天" at bounding box center [316, 161] width 49 height 29
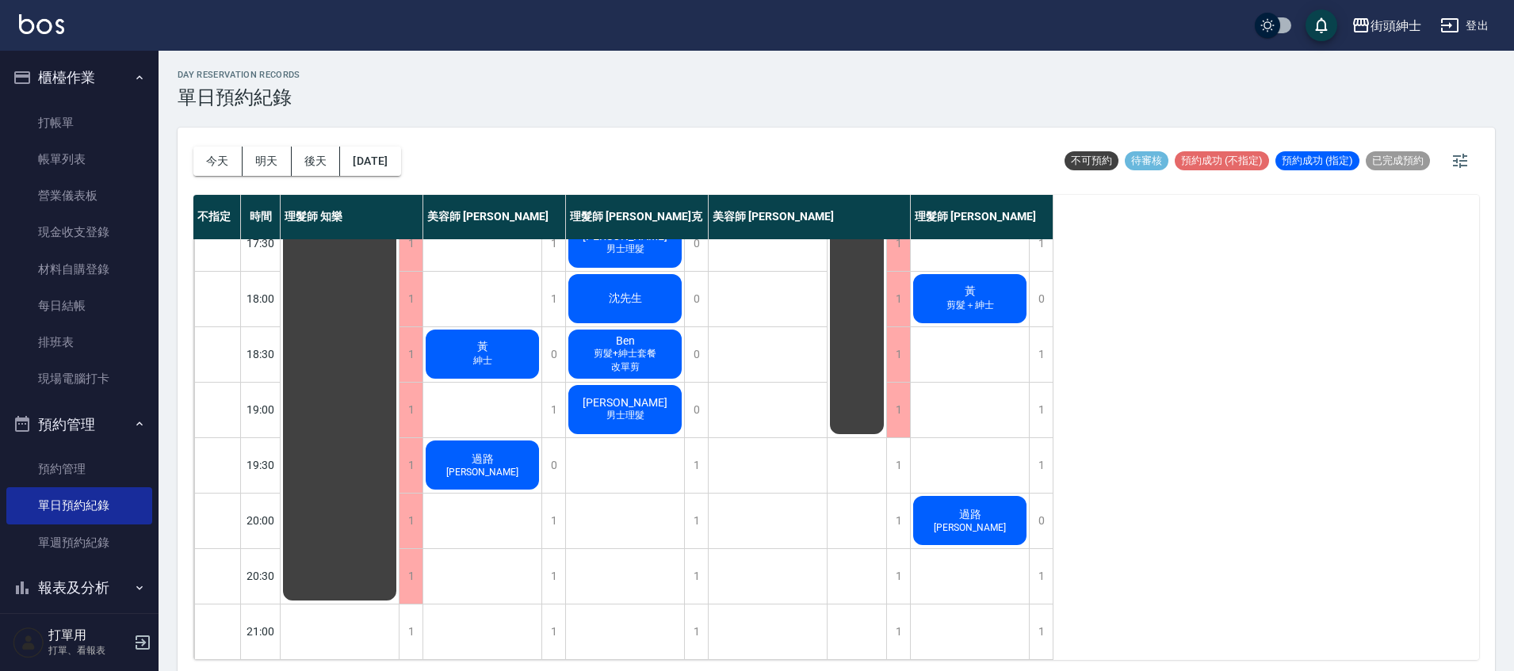
scroll to position [757, 0]
click at [400, 158] on button "2025/10/16" at bounding box center [370, 161] width 60 height 29
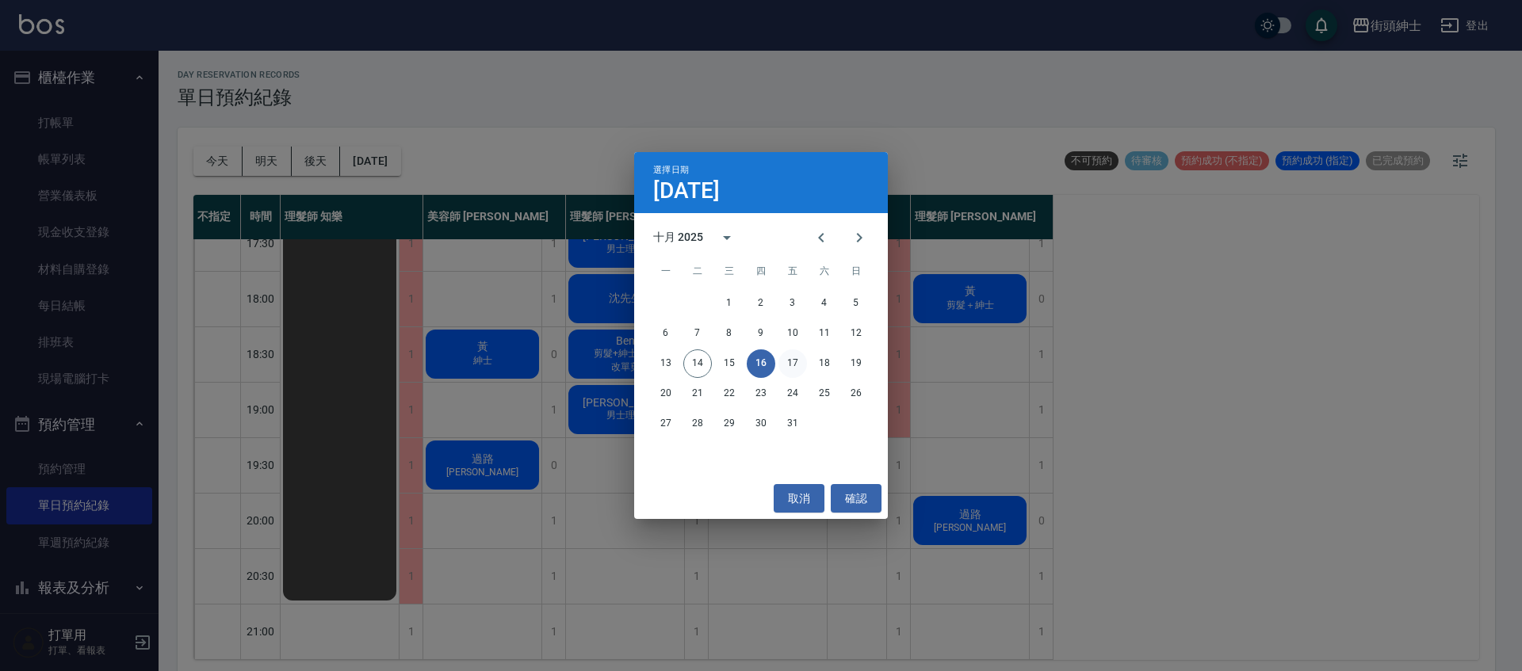
click at [793, 369] on button "17" at bounding box center [792, 364] width 29 height 29
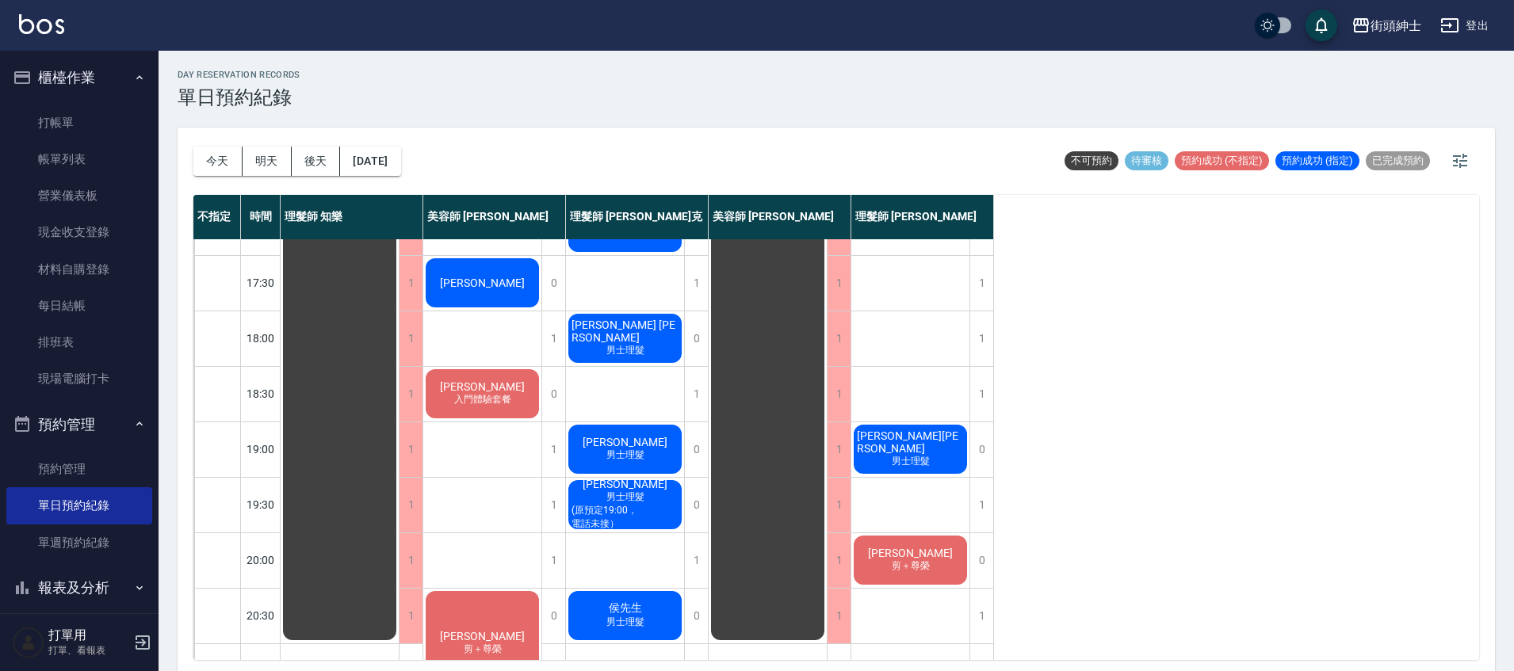
scroll to position [504, 0]
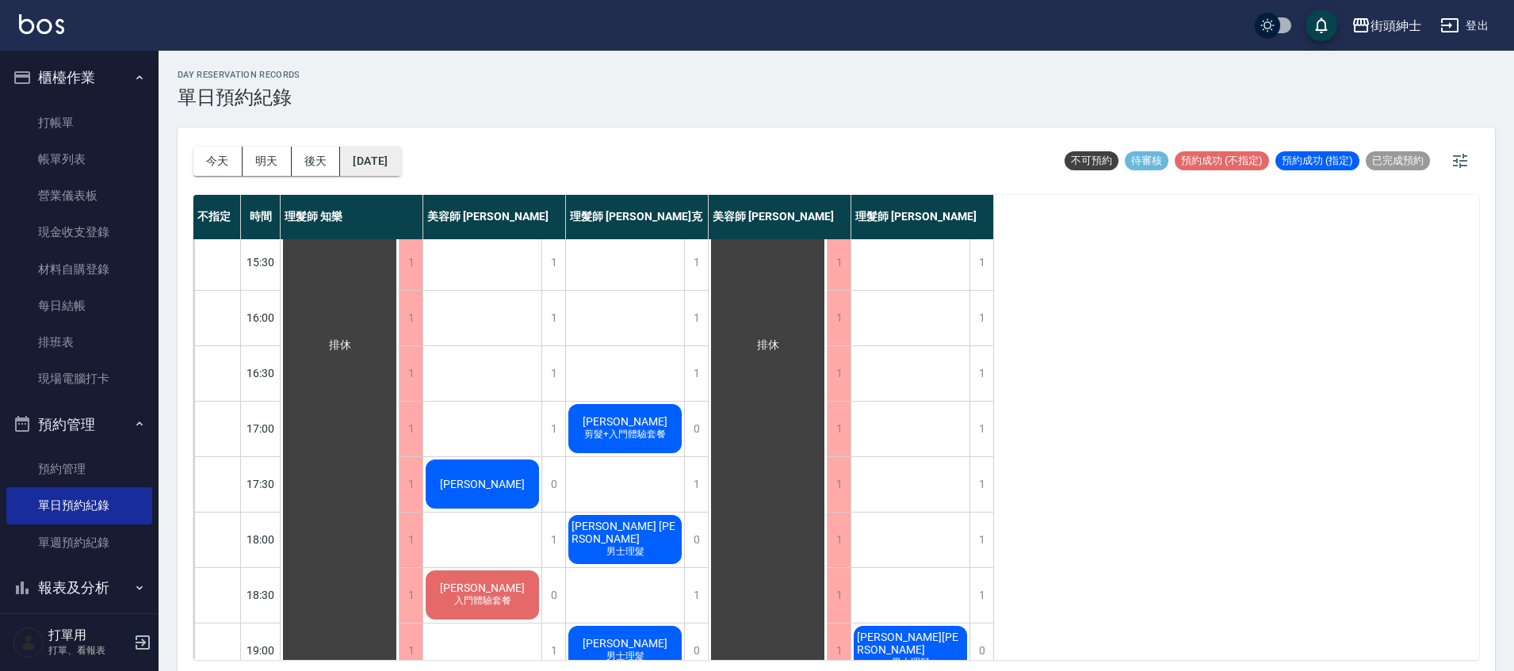
click at [396, 162] on button "2025/10/17" at bounding box center [370, 161] width 60 height 29
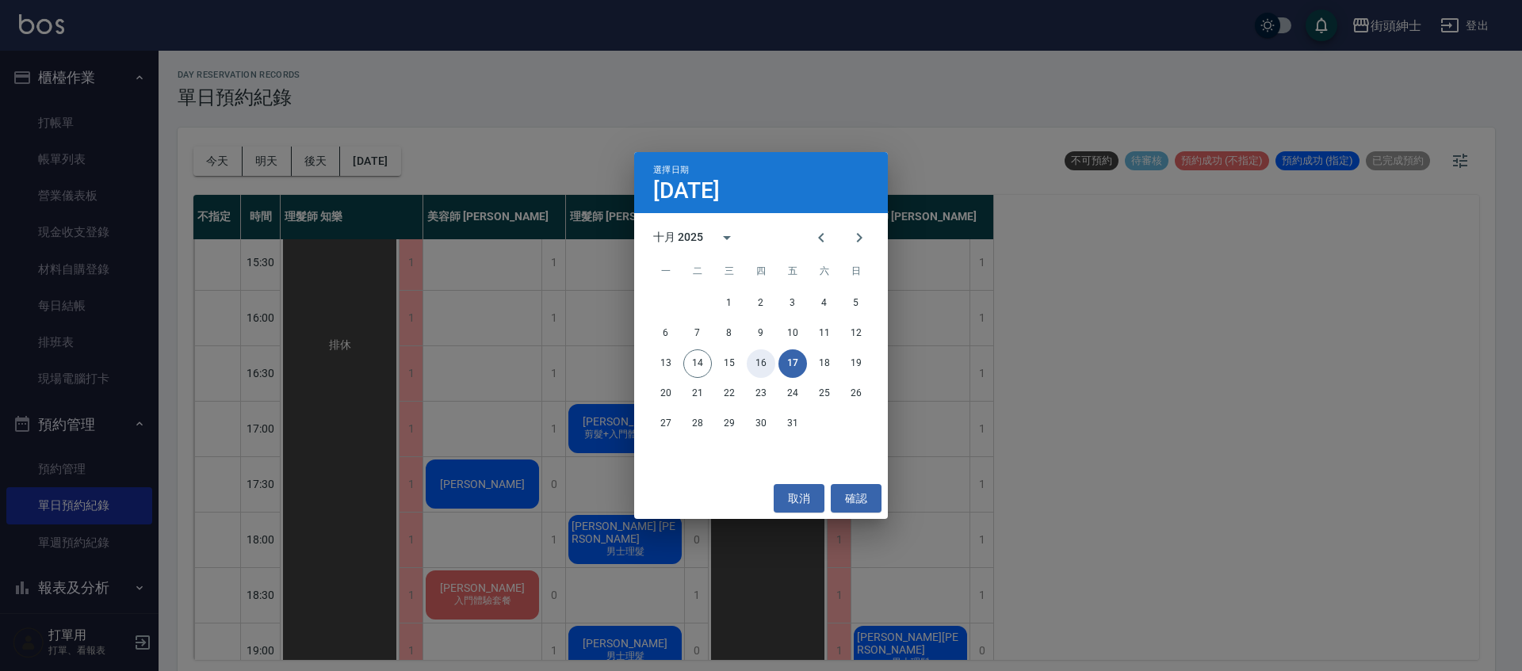
click at [764, 357] on button "16" at bounding box center [761, 364] width 29 height 29
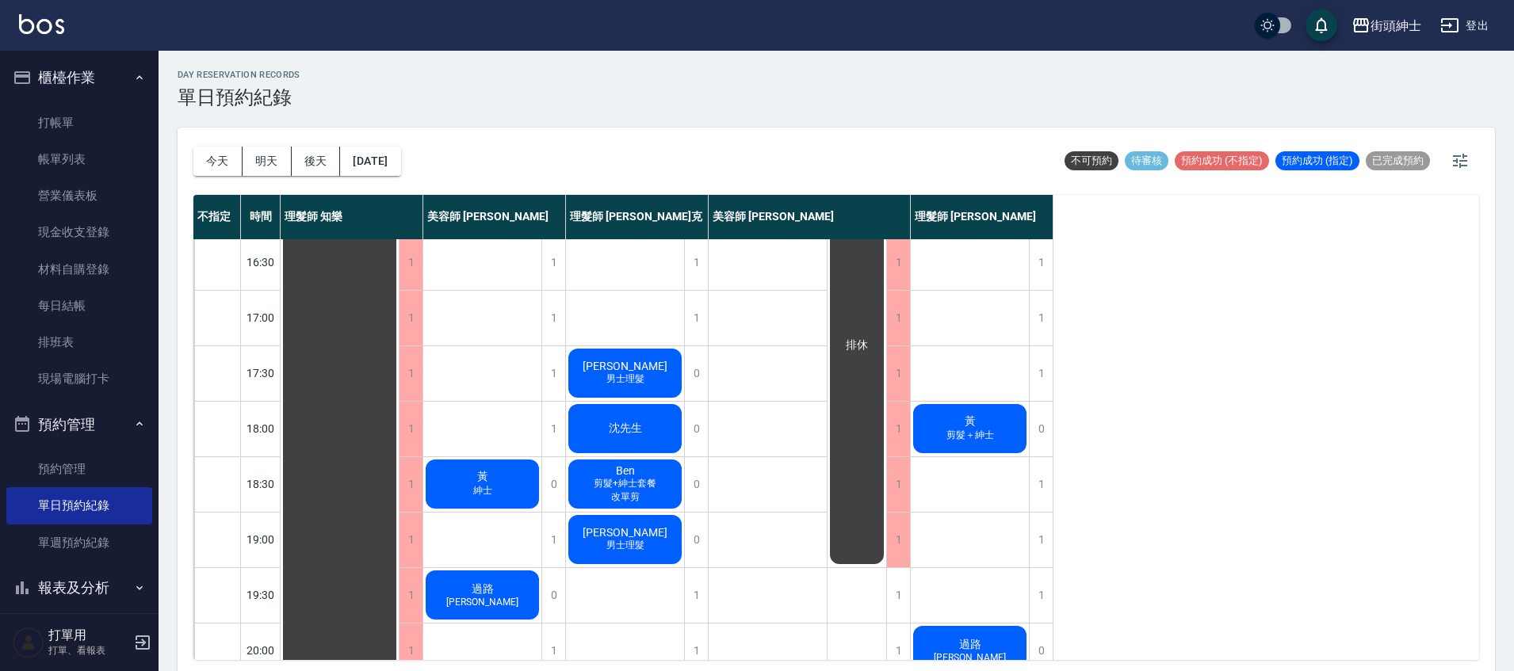
scroll to position [757, 0]
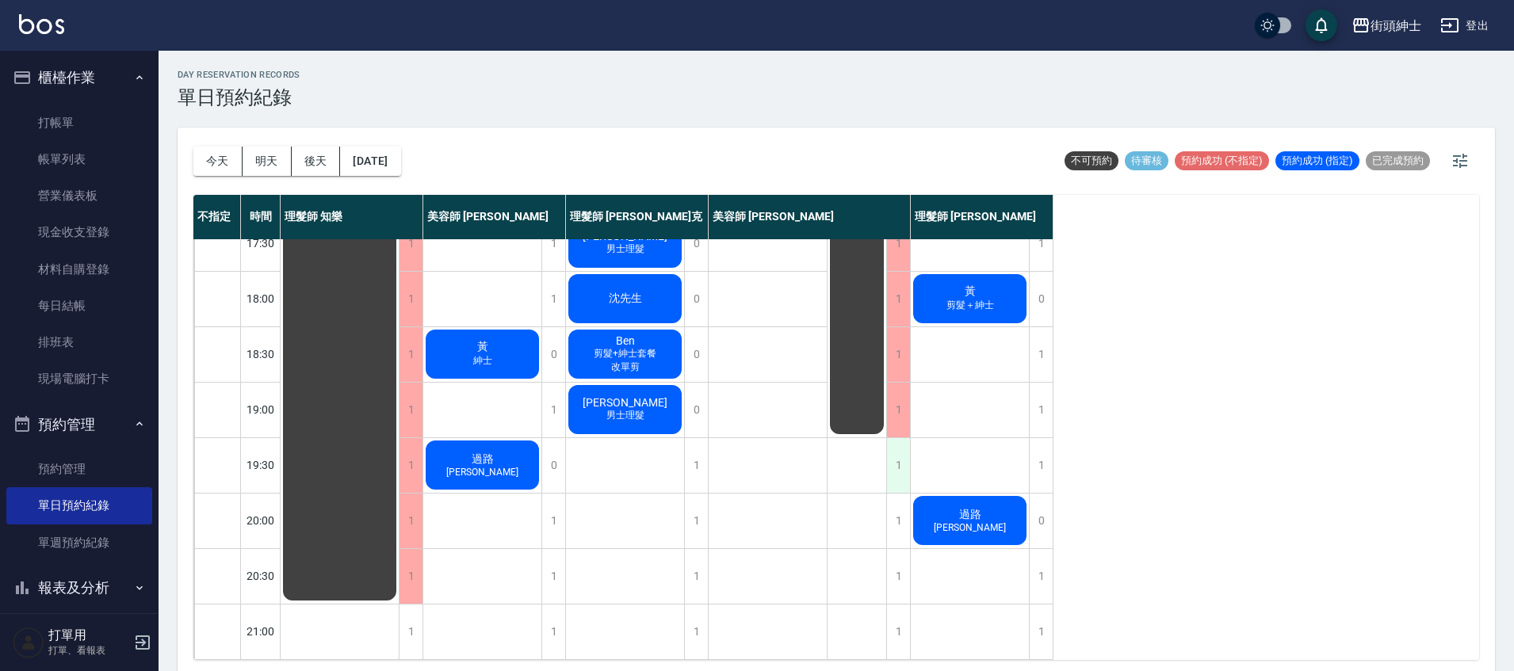
click at [892, 457] on div "1" at bounding box center [898, 465] width 24 height 55
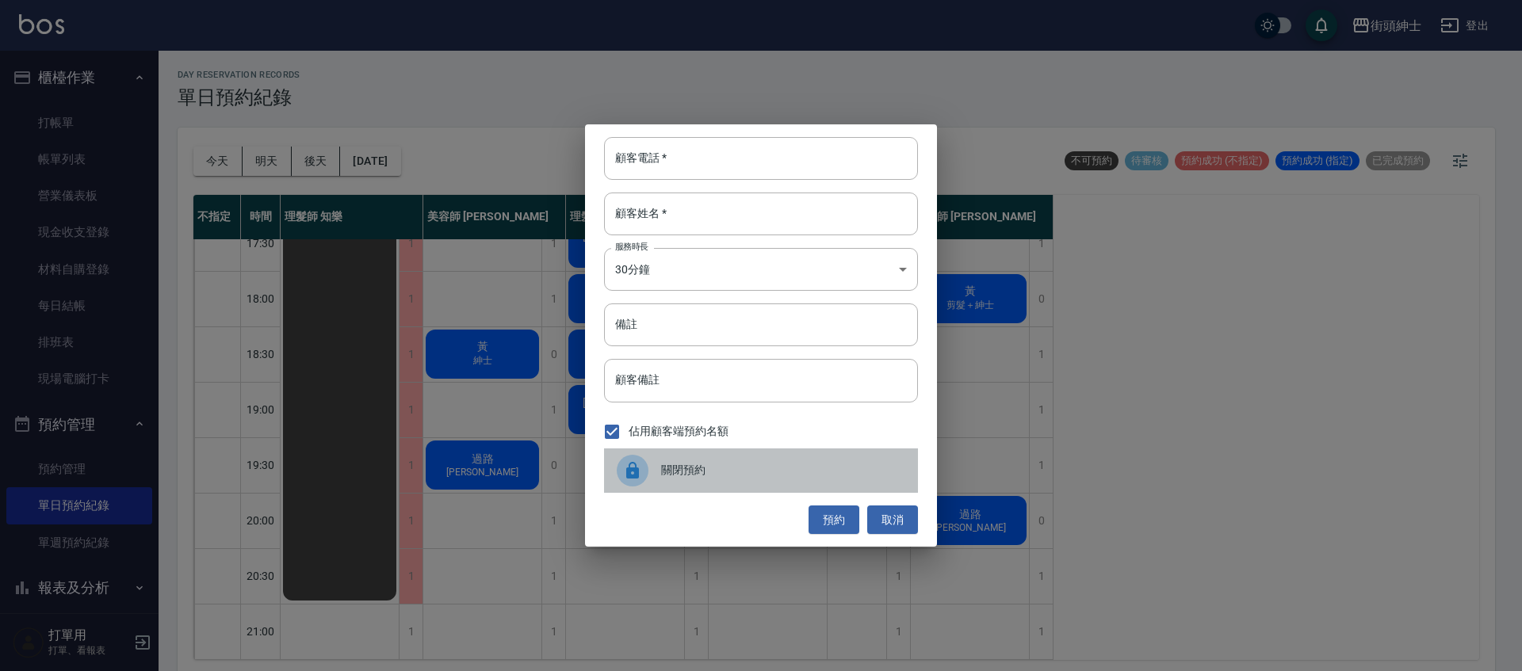
click at [679, 464] on span "關閉預約" at bounding box center [783, 470] width 244 height 17
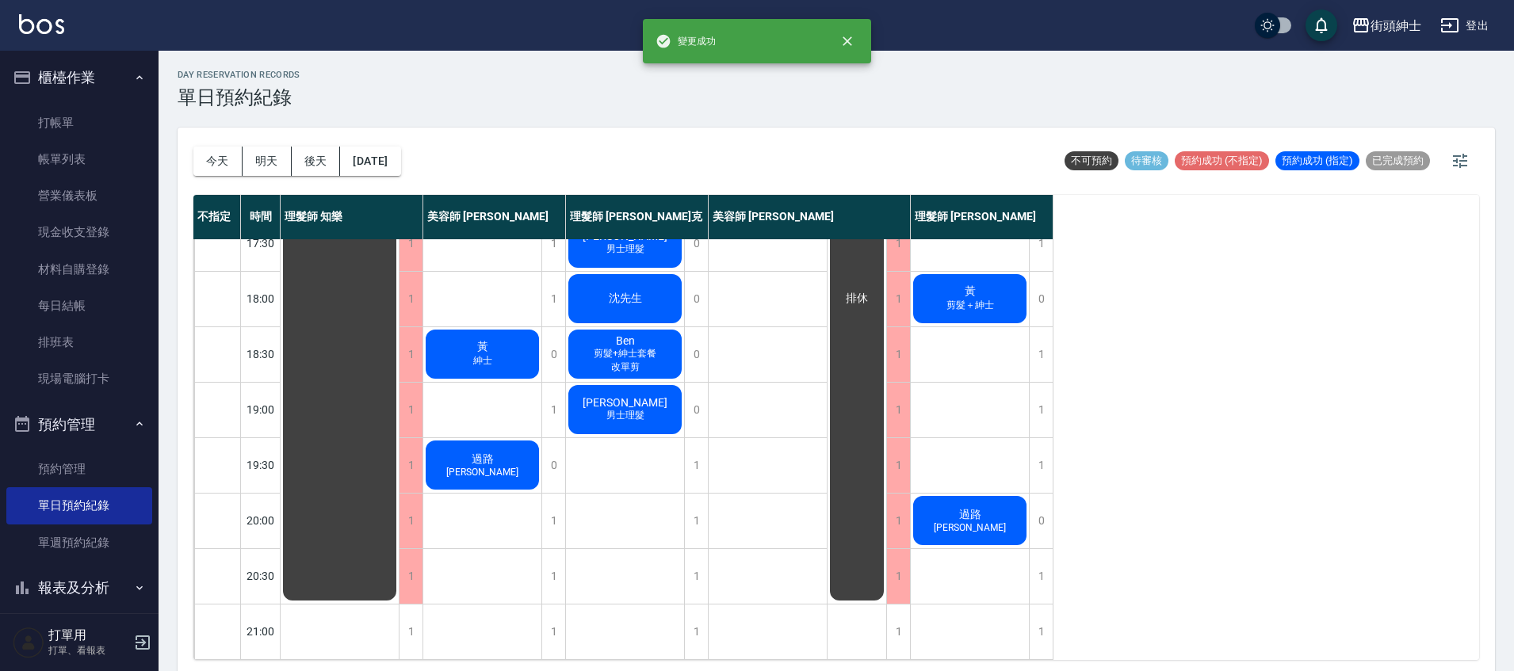
scroll to position [676, 0]
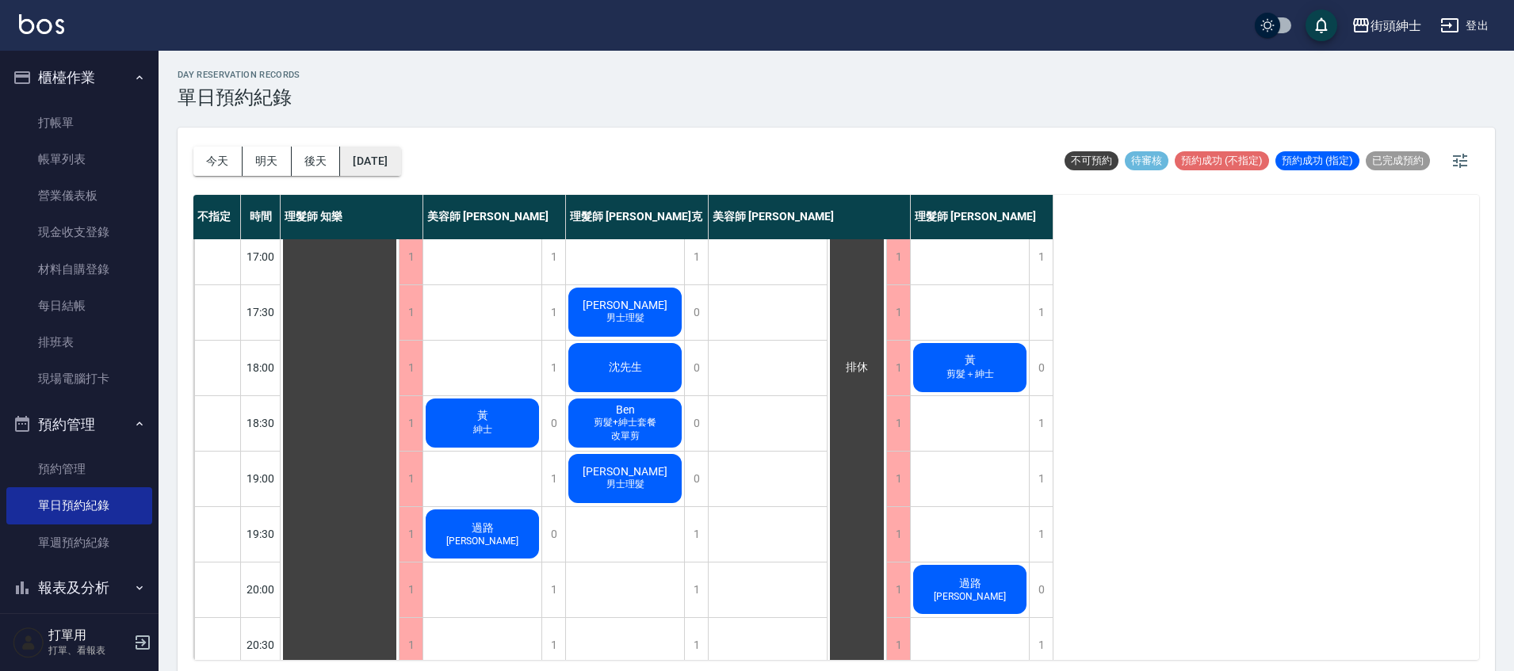
click at [400, 172] on button "2025/10/16" at bounding box center [370, 161] width 60 height 29
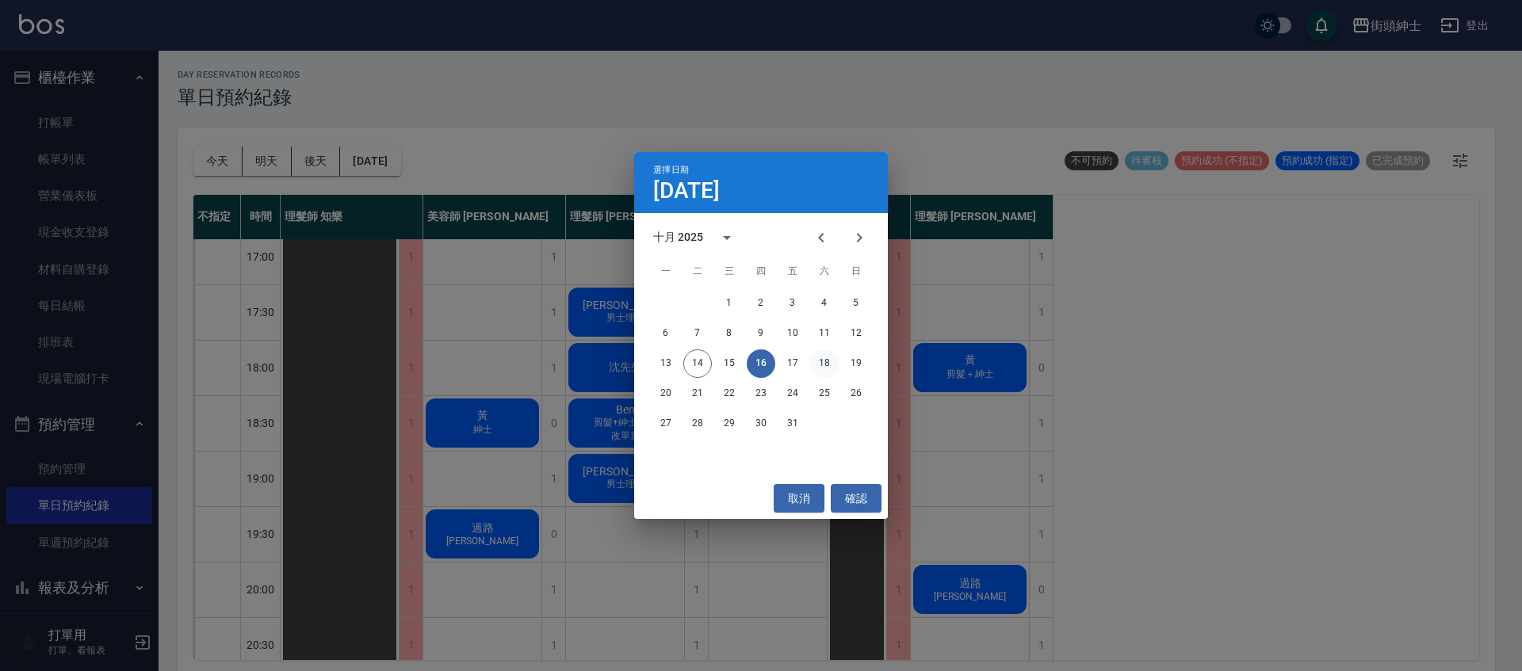
click at [819, 369] on button "18" at bounding box center [824, 364] width 29 height 29
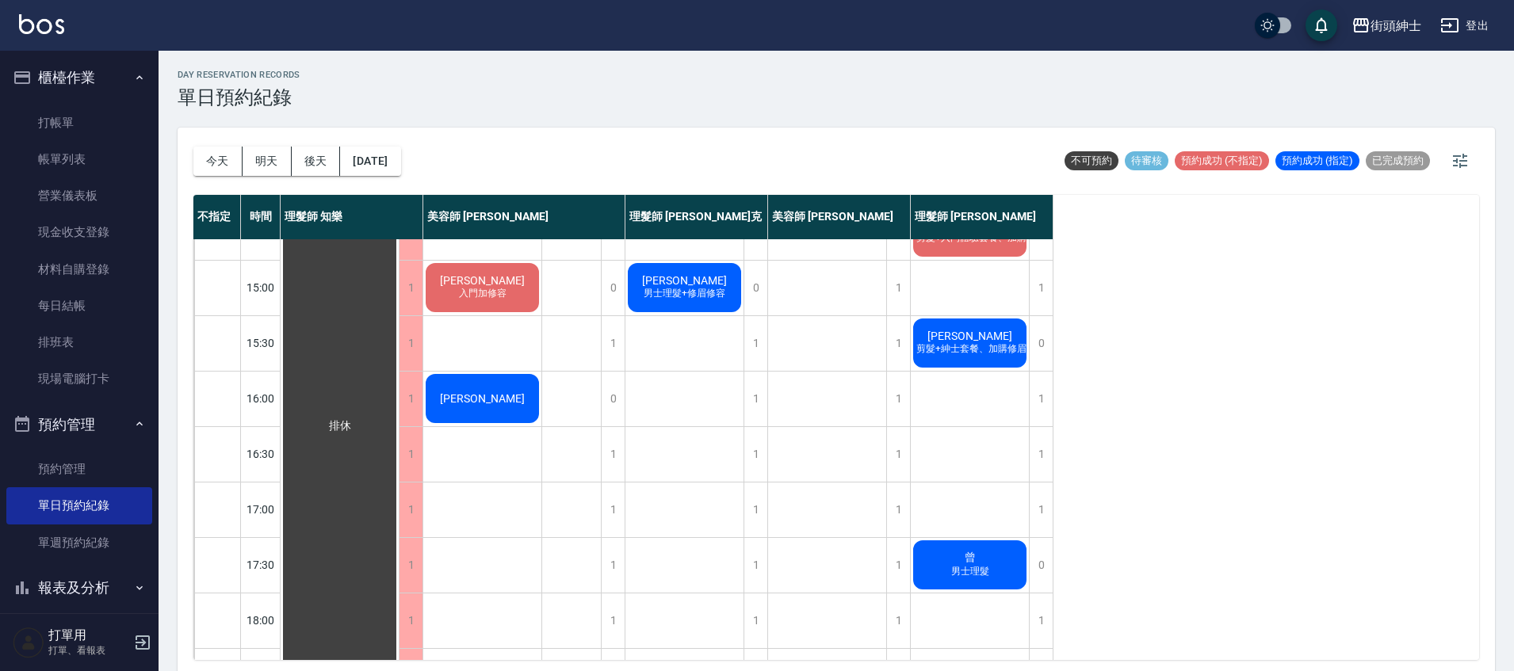
scroll to position [757, 0]
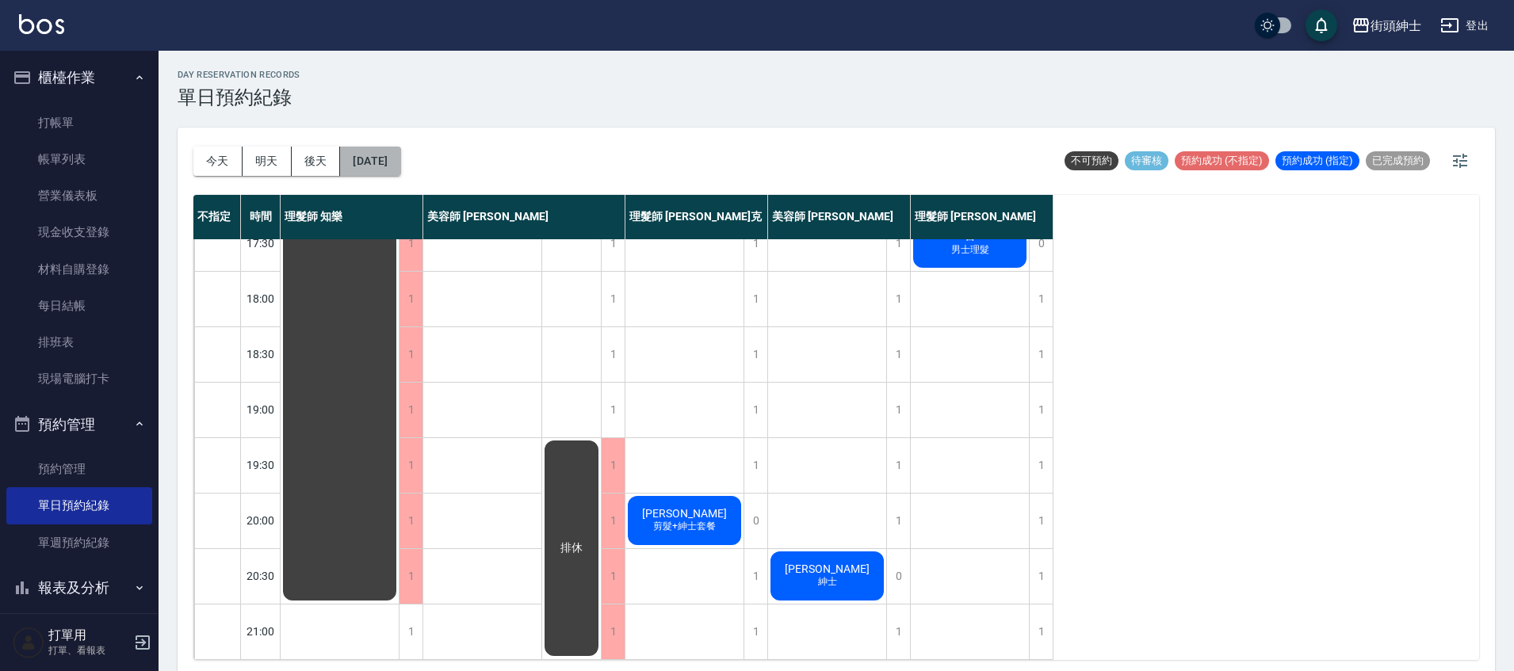
click at [384, 170] on button "2025/10/18" at bounding box center [370, 161] width 60 height 29
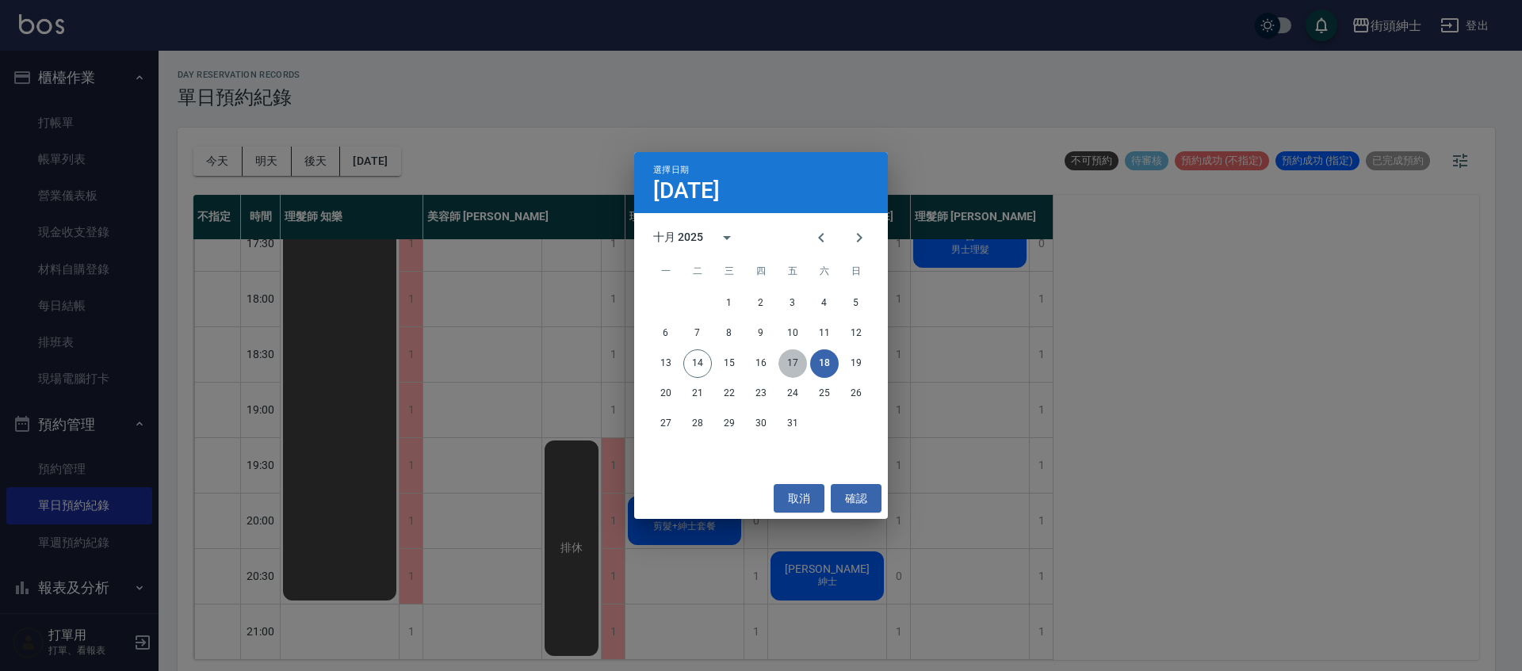
click at [792, 364] on button "17" at bounding box center [792, 364] width 29 height 29
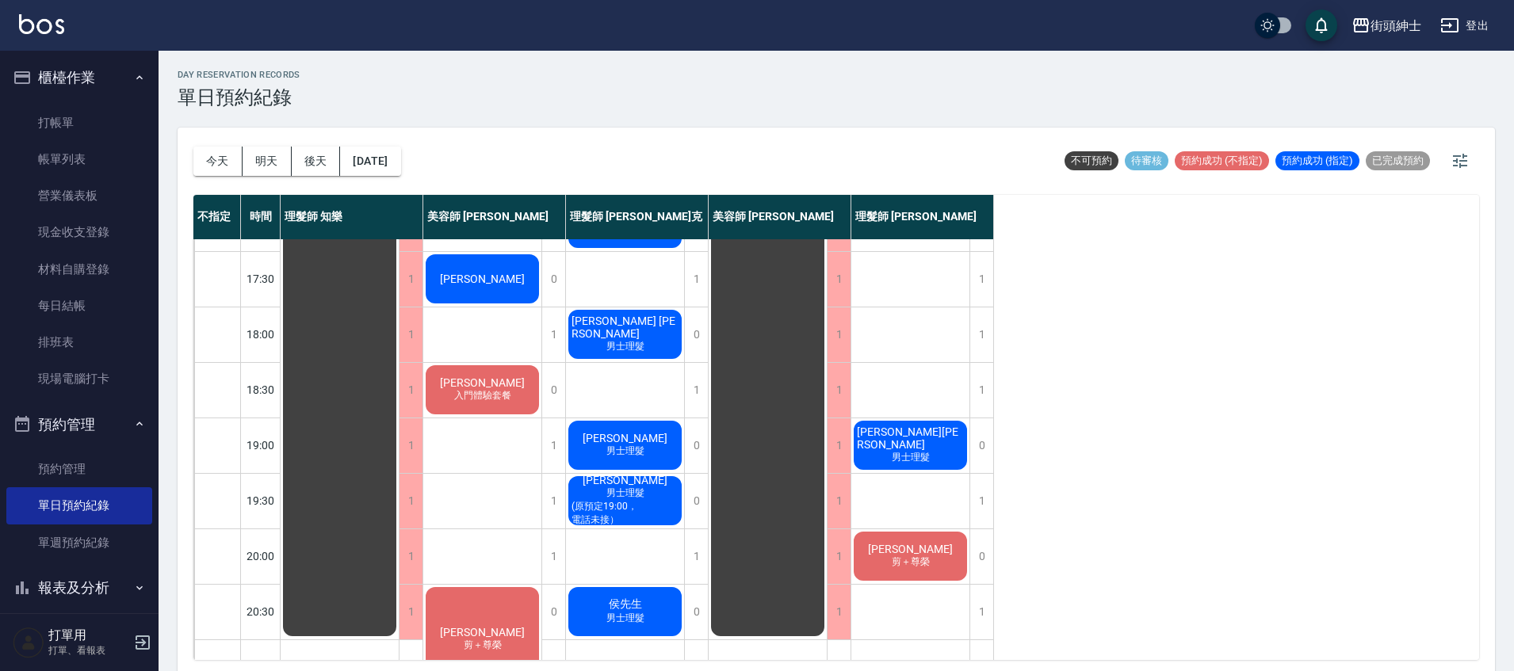
scroll to position [757, 0]
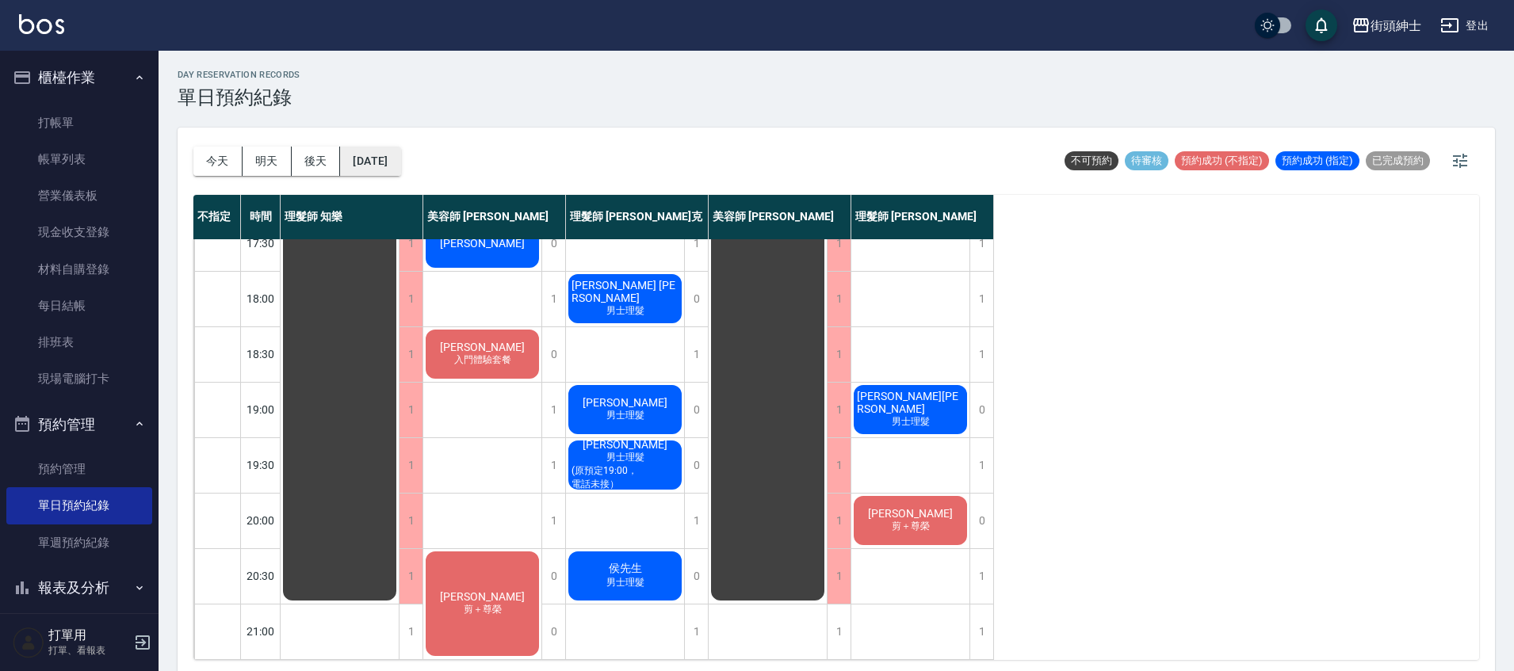
click at [387, 165] on button "2025/10/17" at bounding box center [370, 161] width 60 height 29
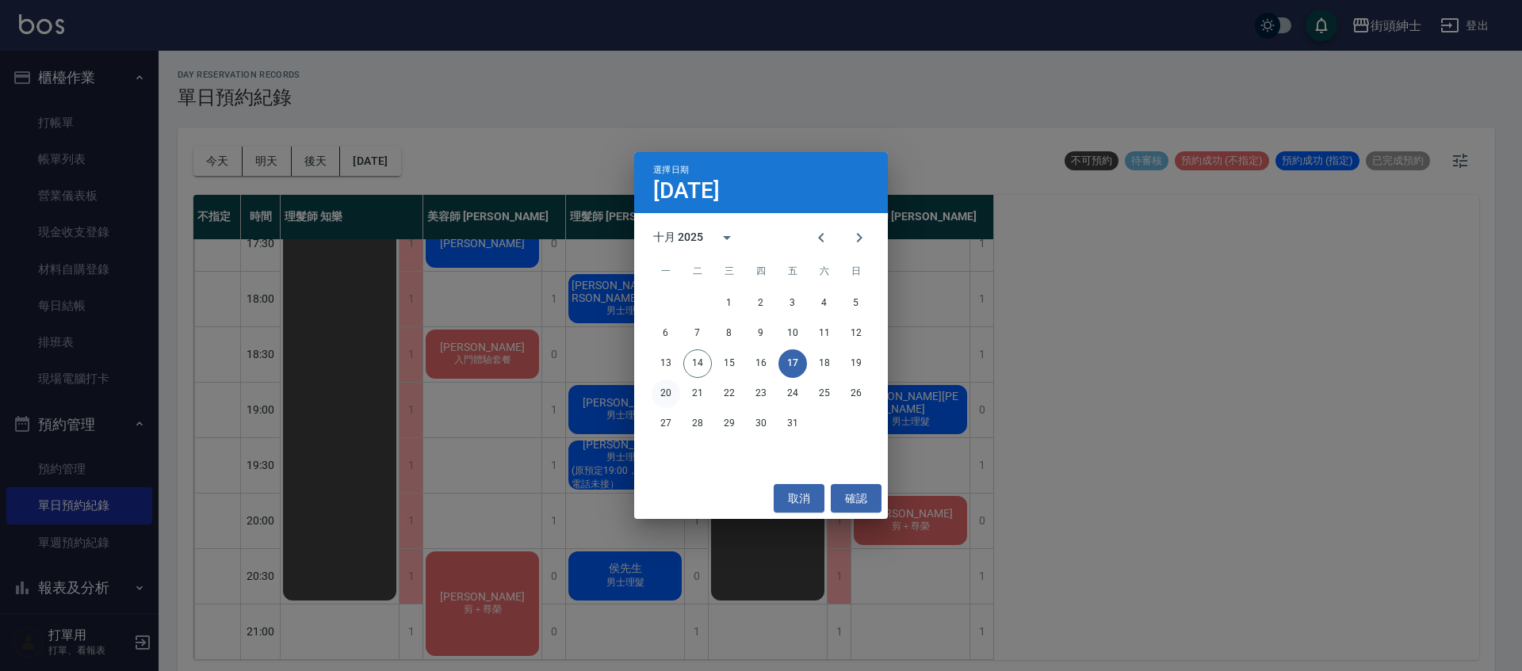
click at [668, 396] on button "20" at bounding box center [666, 394] width 29 height 29
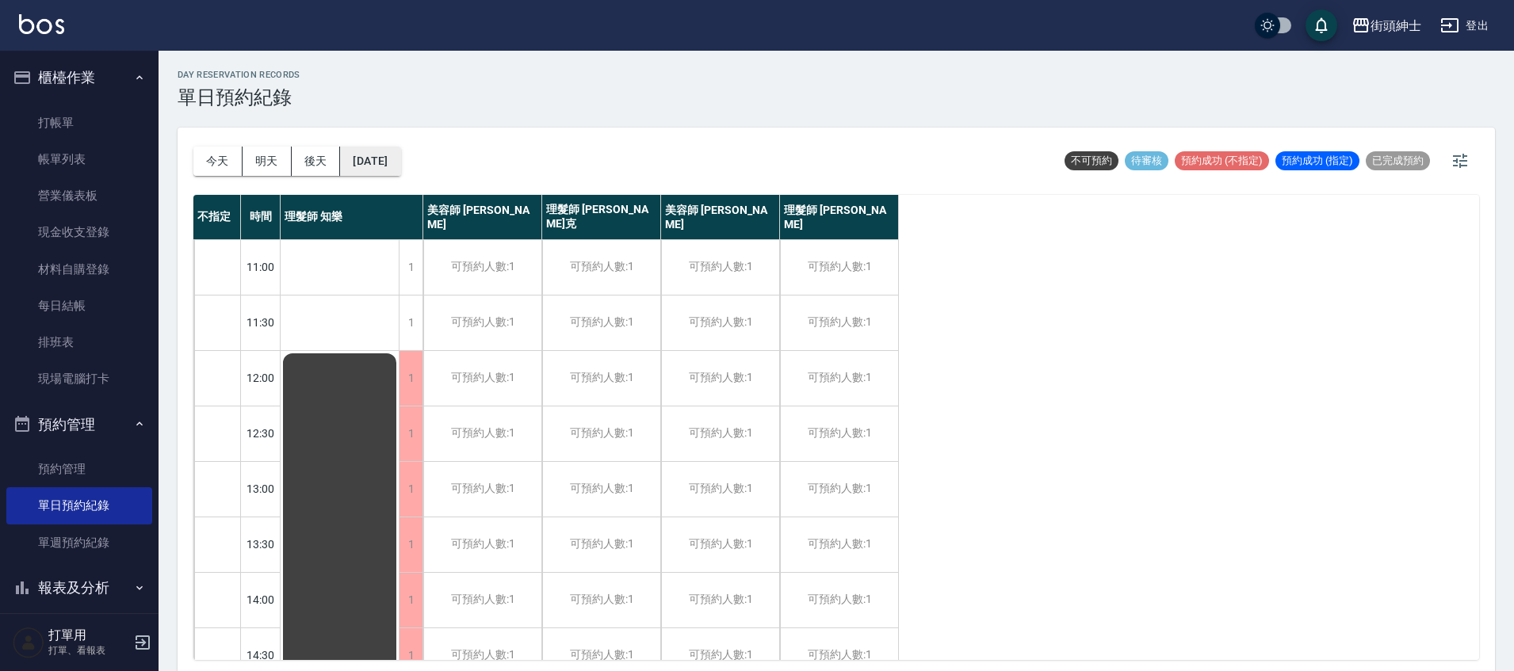
click at [399, 158] on button "2025/10/20" at bounding box center [370, 161] width 60 height 29
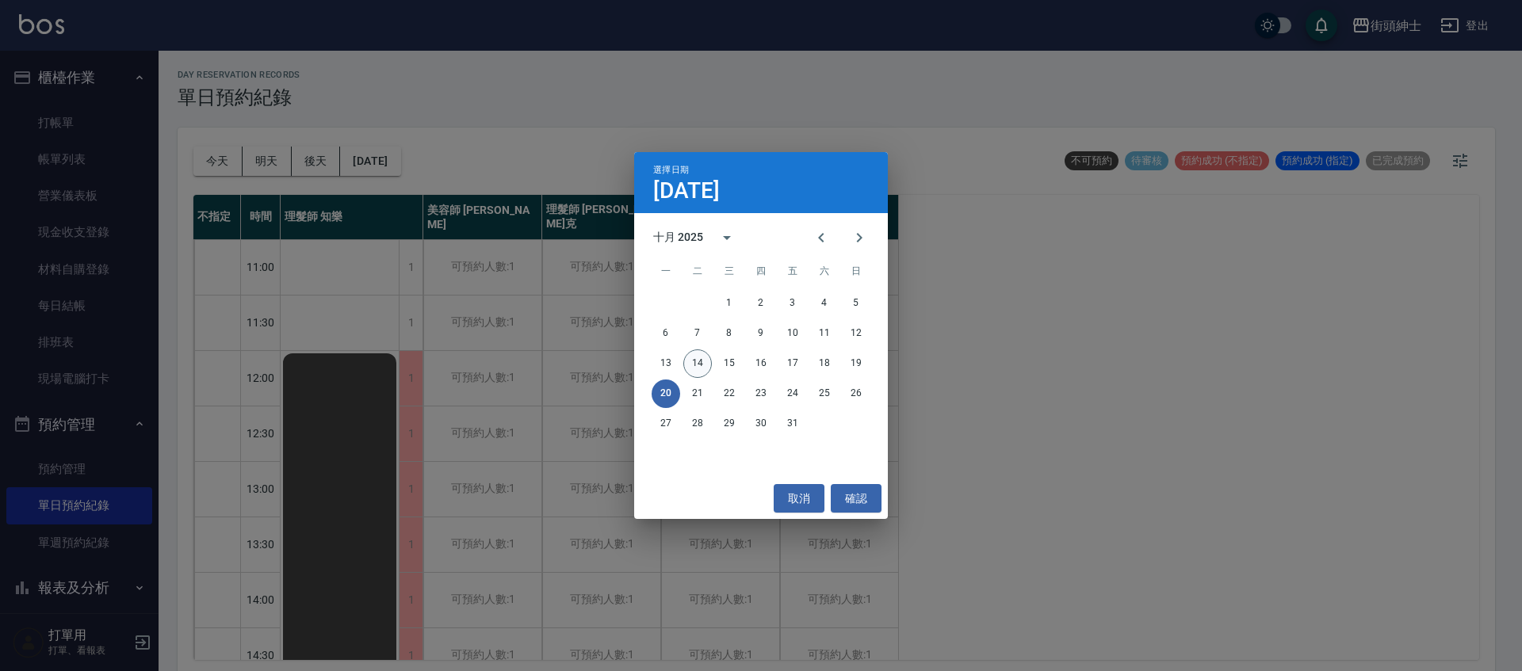
click at [696, 362] on button "14" at bounding box center [697, 364] width 29 height 29
